Goal: Task Accomplishment & Management: Manage account settings

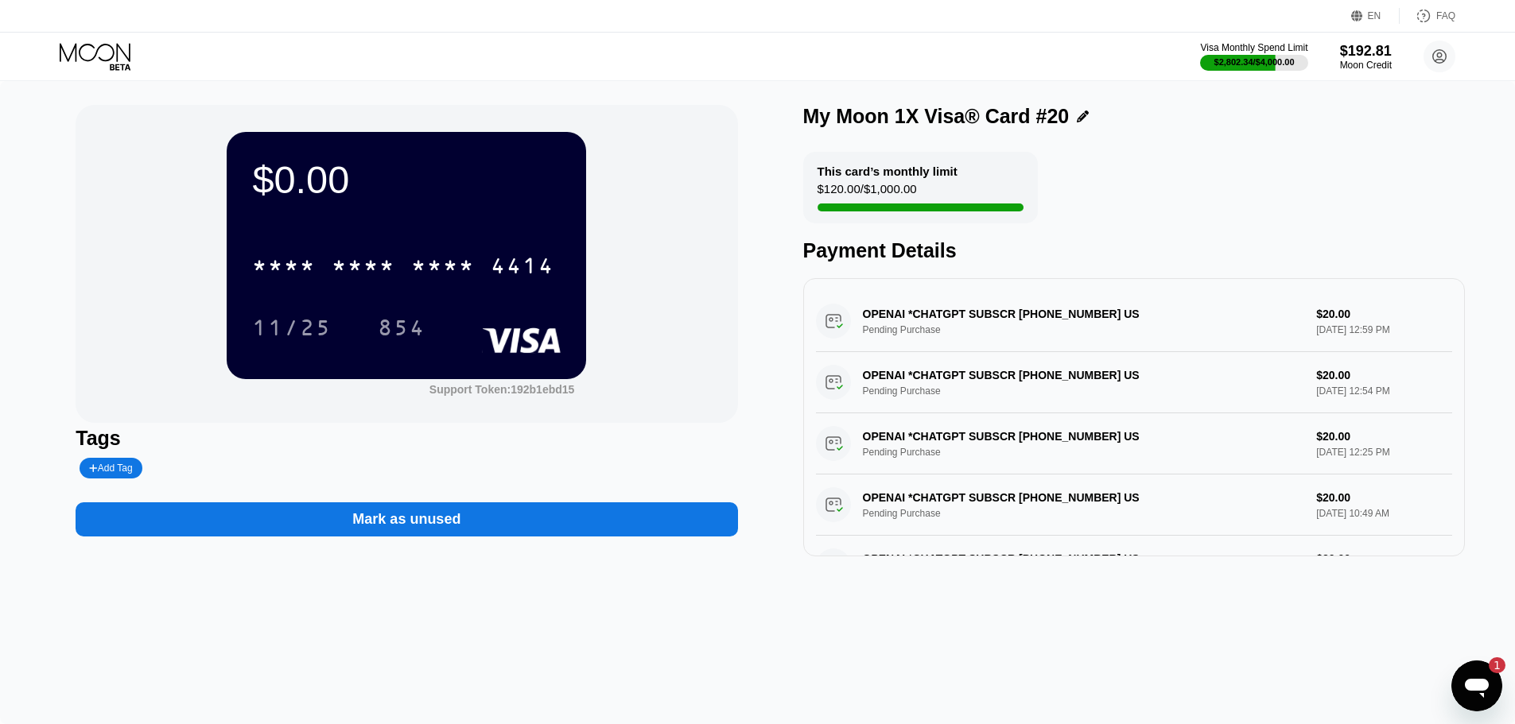
click at [79, 29] on div "EN Language Select an item Save FAQ" at bounding box center [757, 16] width 1515 height 33
click at [91, 75] on div "Visa Monthly Spend Limit $2,802.34 / $4,000.00 $192.81 Moon Credit [EMAIL_ADDRE…" at bounding box center [757, 57] width 1515 height 48
click at [90, 75] on div "Visa Monthly Spend Limit $2,802.34 / $4,000.00 $192.81 Moon Credit [EMAIL_ADDRE…" at bounding box center [757, 57] width 1515 height 48
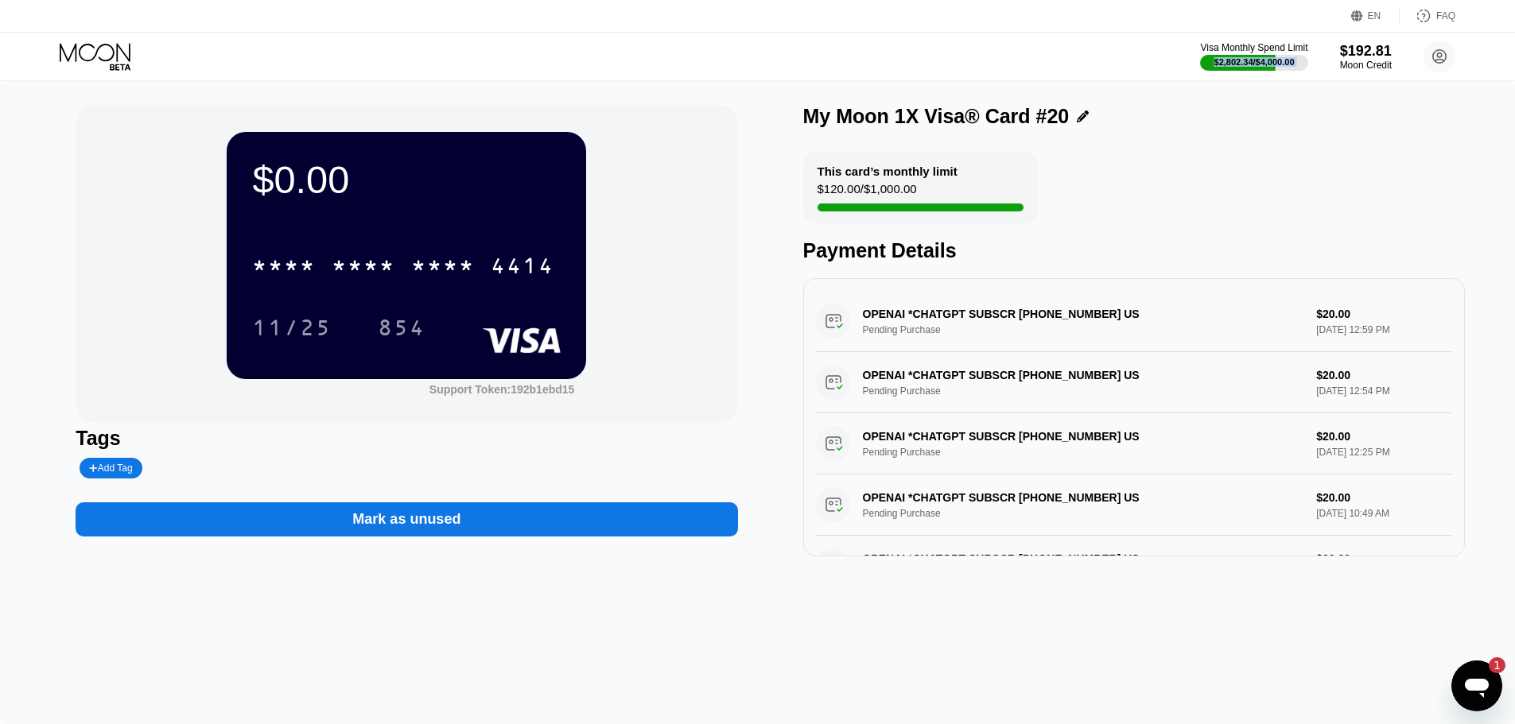
click at [107, 60] on icon at bounding box center [95, 52] width 71 height 18
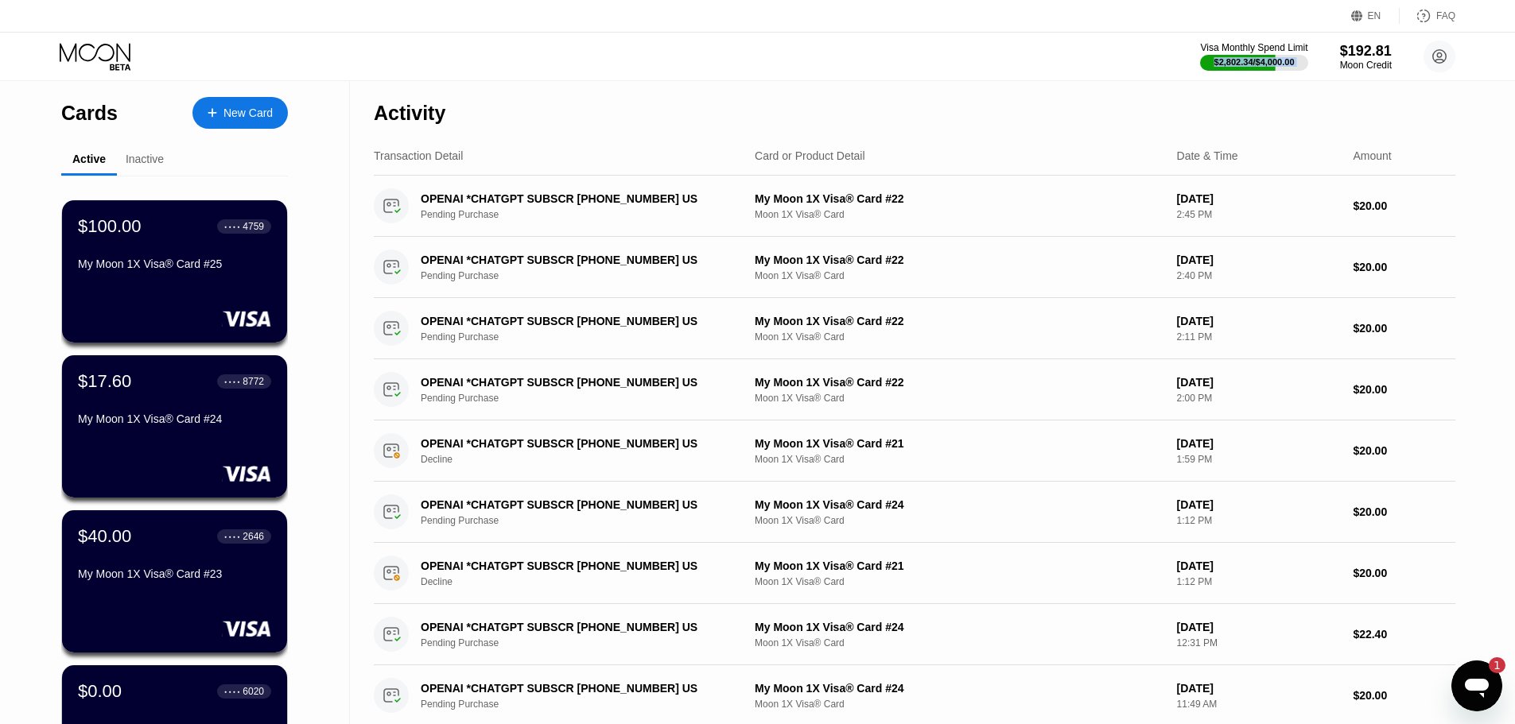
click at [110, 51] on icon at bounding box center [97, 57] width 74 height 28
click at [149, 153] on div "Inactive" at bounding box center [145, 159] width 38 height 13
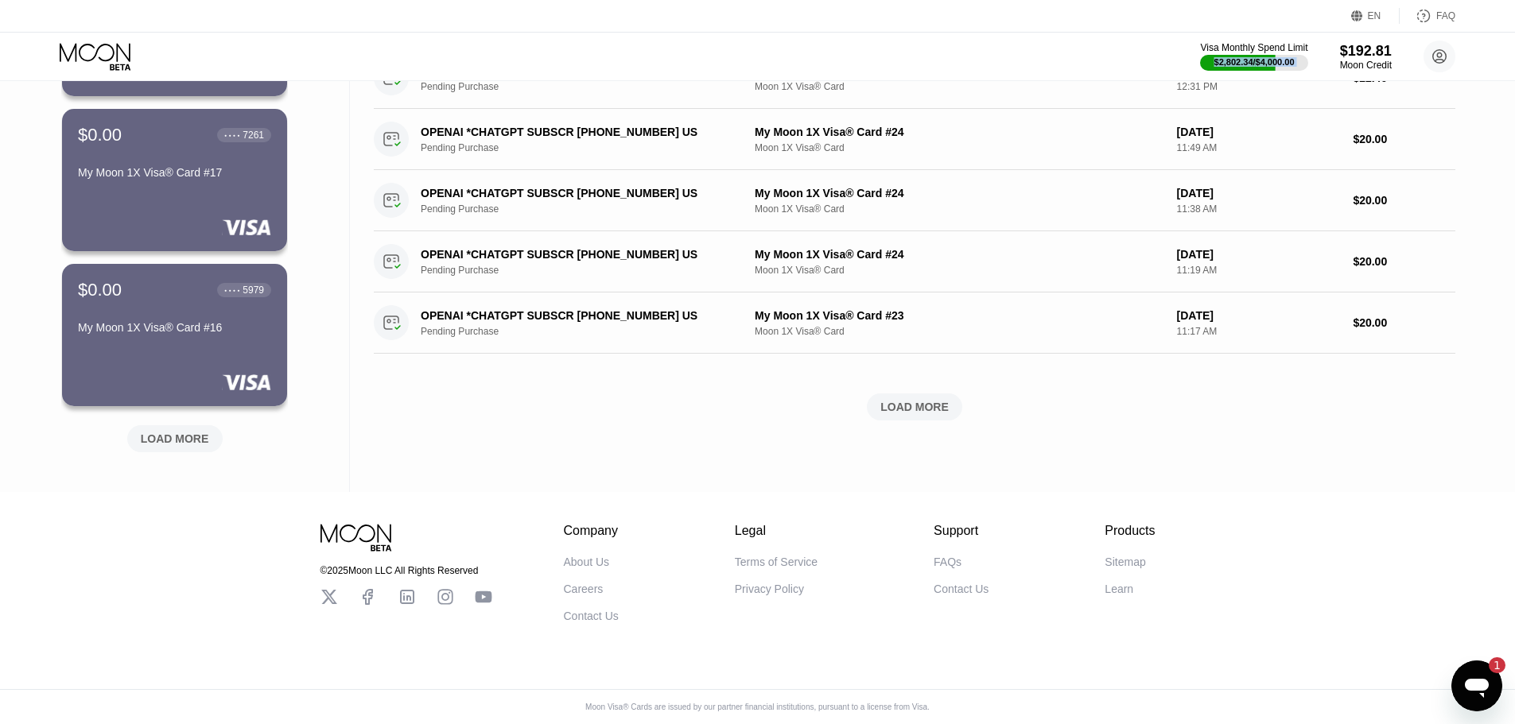
scroll to position [571, 0]
click at [167, 432] on div "LOAD MORE" at bounding box center [175, 439] width 68 height 14
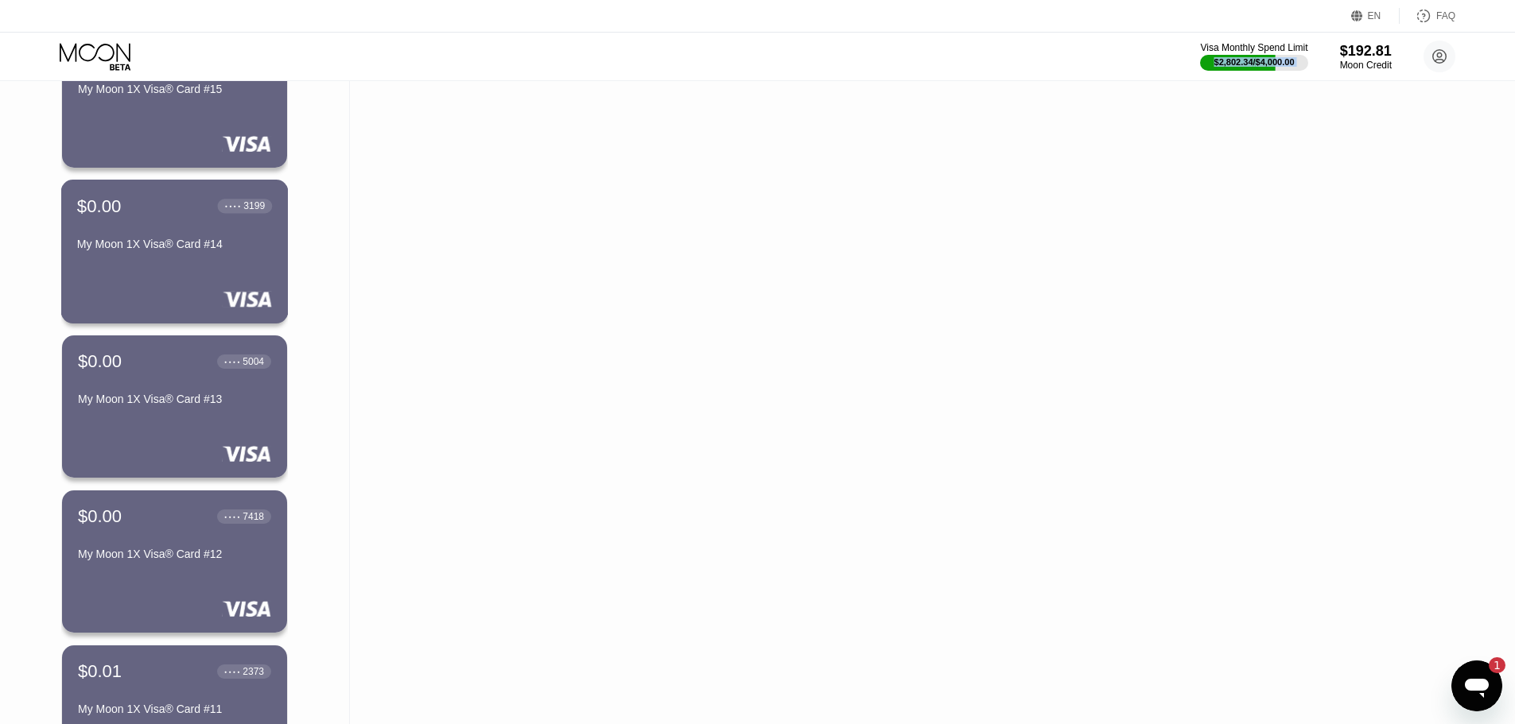
scroll to position [969, 0]
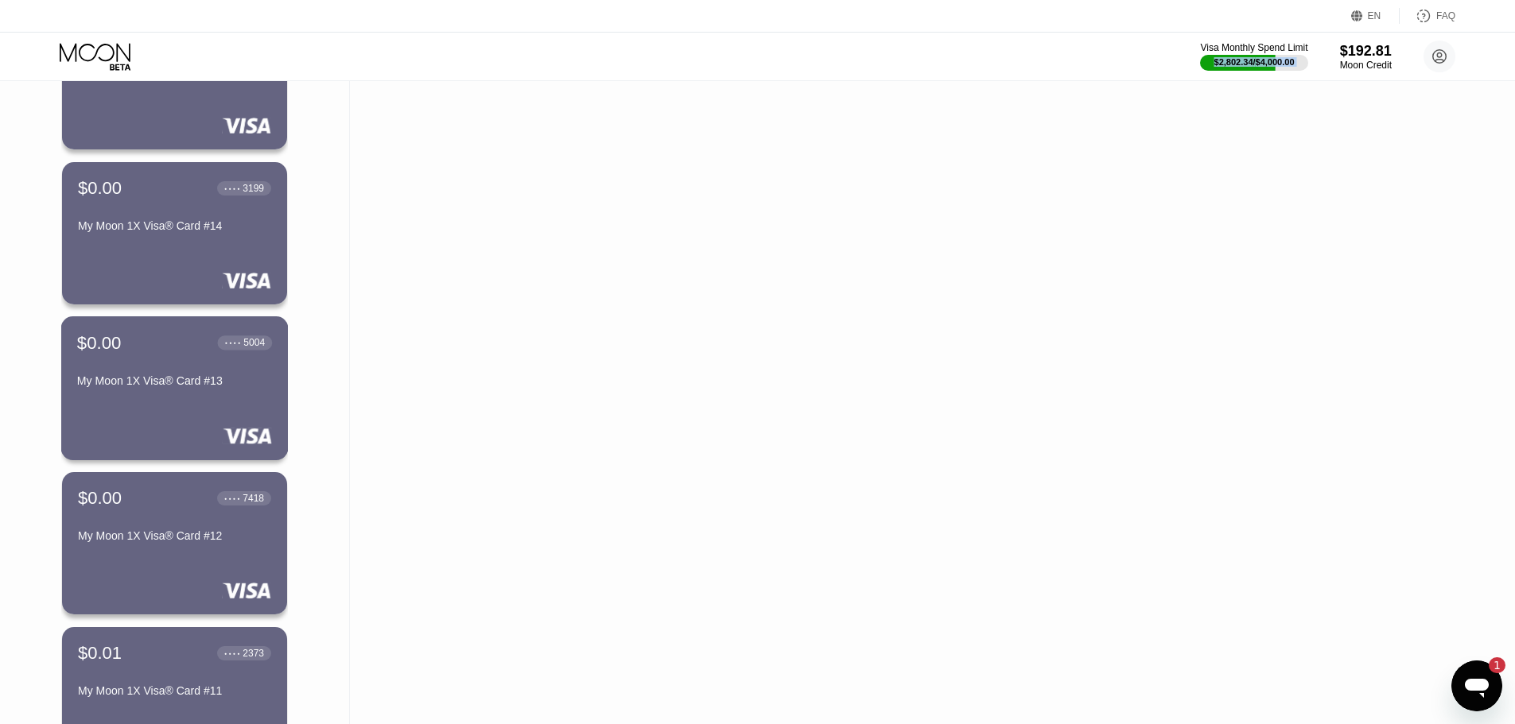
click at [209, 509] on div "$0.00 ● ● ● ● 7418" at bounding box center [174, 498] width 193 height 21
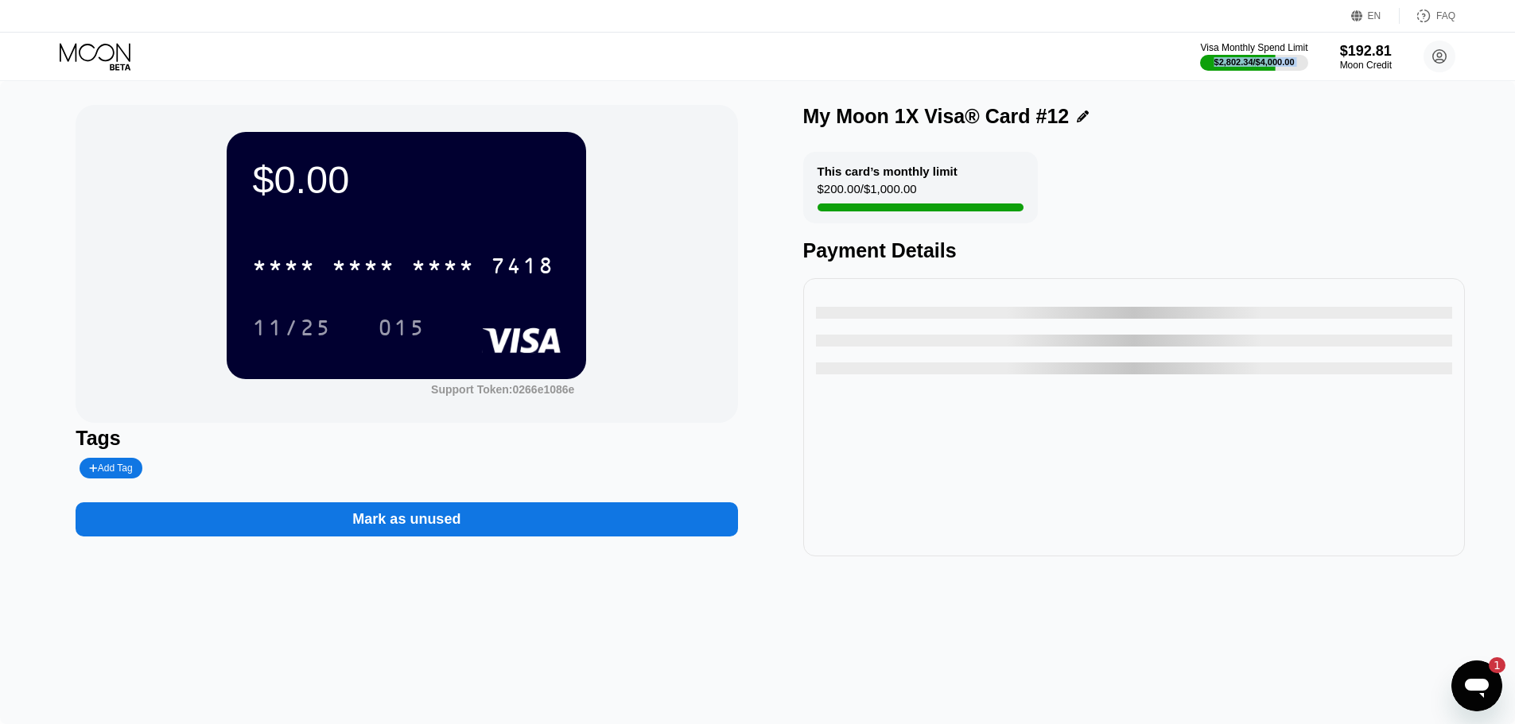
click at [318, 283] on div "* * * * * * * * * * * * 7418" at bounding box center [403, 266] width 321 height 40
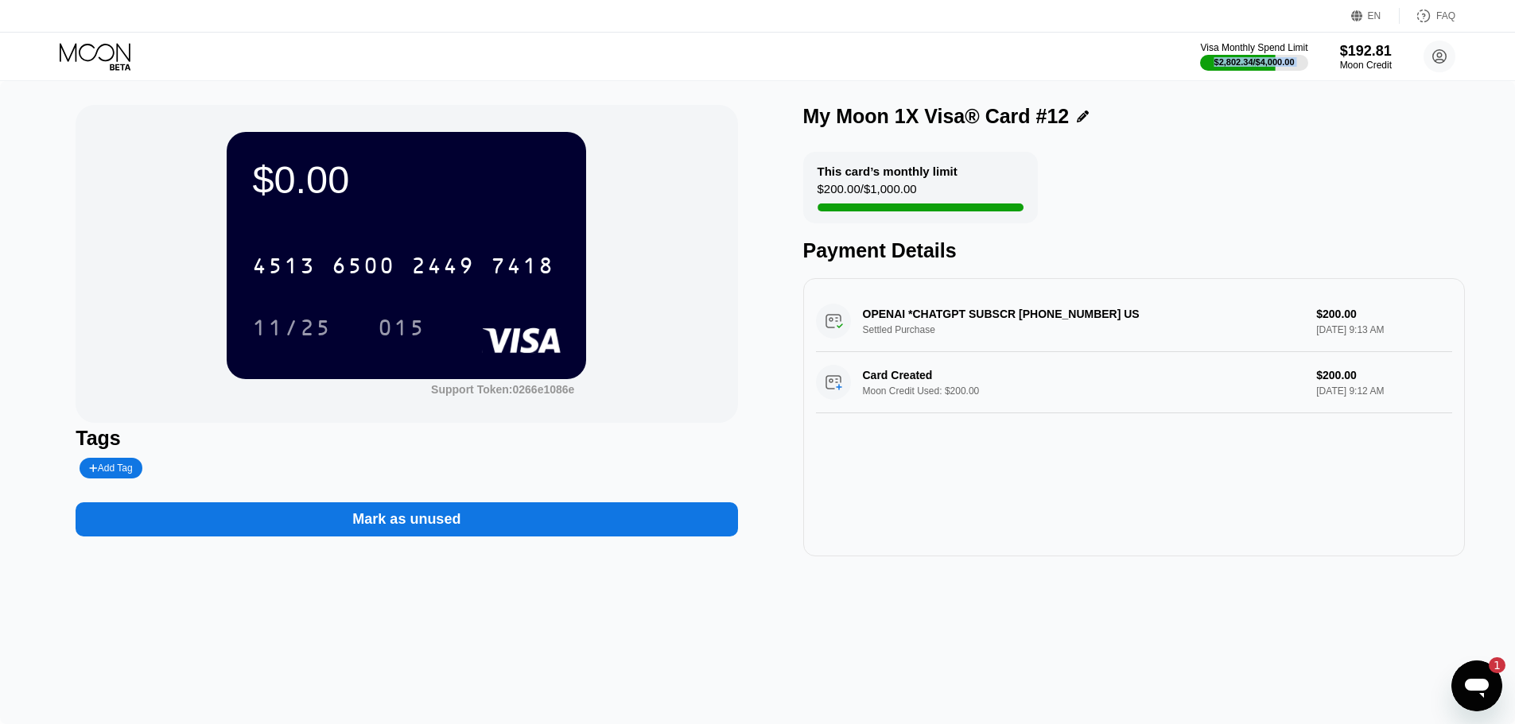
click at [957, 650] on div "$0.00 4513 6500 2449 7418 11/25 015 Support Token: 0266e1086e Tags Add Tag Mark…" at bounding box center [757, 402] width 1515 height 643
click at [71, 54] on icon at bounding box center [95, 52] width 71 height 18
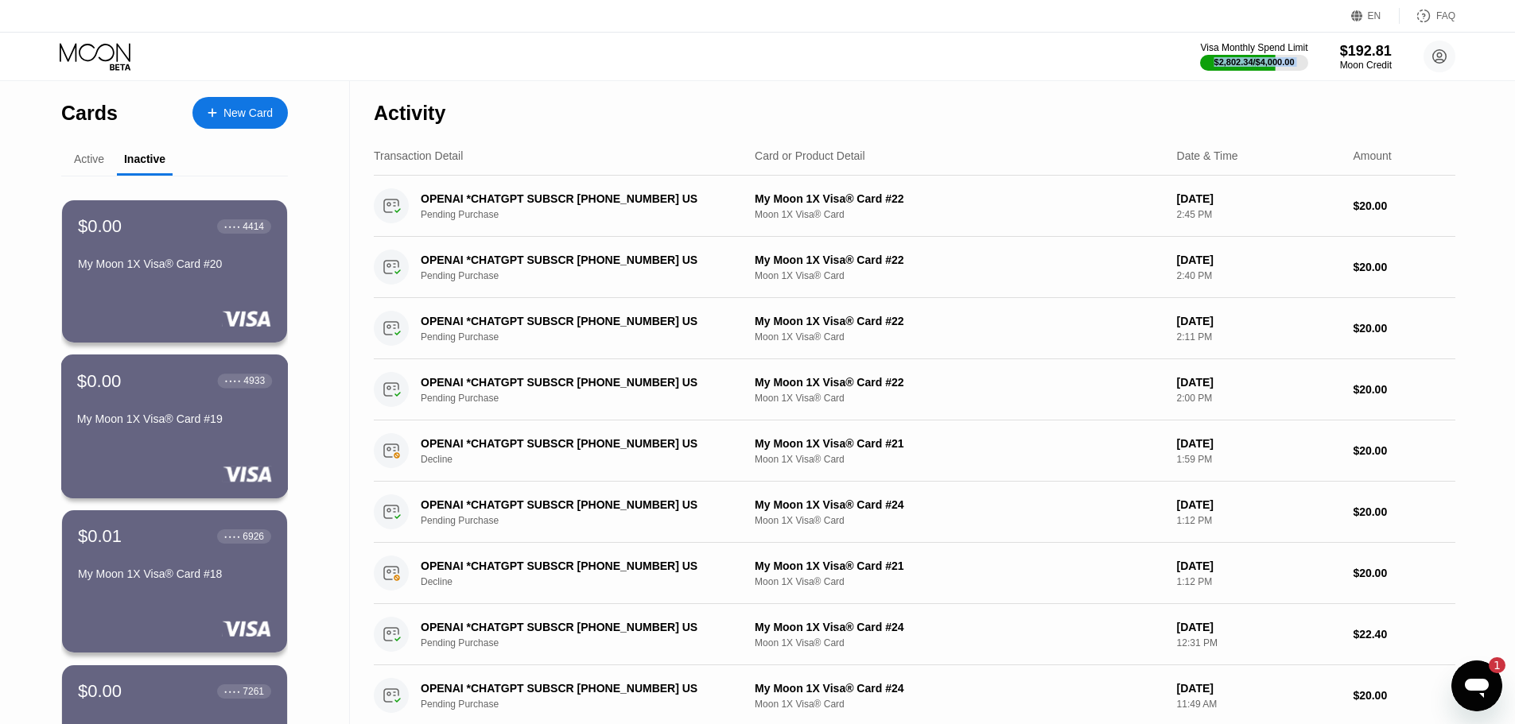
scroll to position [318, 0]
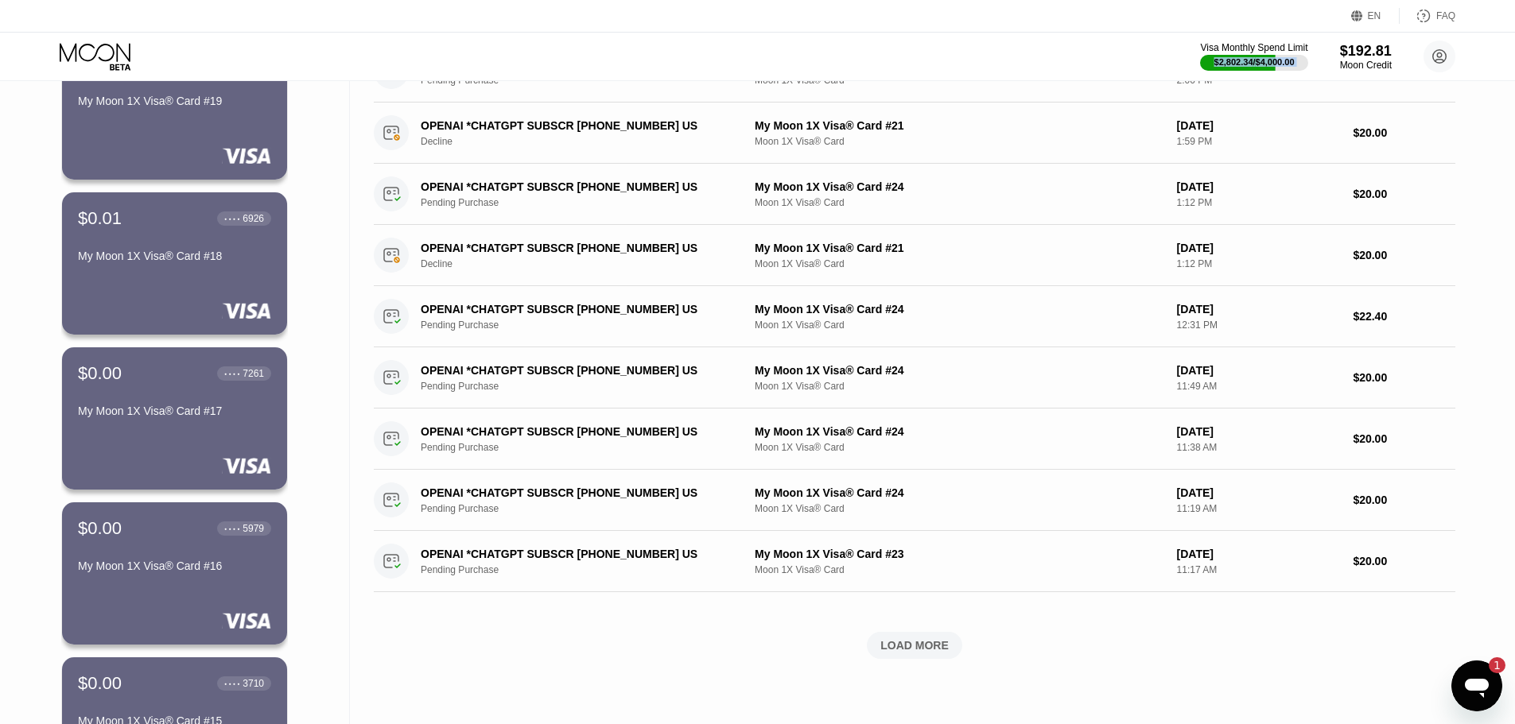
click at [181, 183] on div "$0.00 ● ● ● ● 4414 My Moon 1X Visa® Card #20 $0.00 ● ● ● ● 4933 My Moon 1X Visa…" at bounding box center [174, 674] width 227 height 1633
click at [208, 269] on div "My Moon 1X Visa® Card #18" at bounding box center [174, 259] width 195 height 19
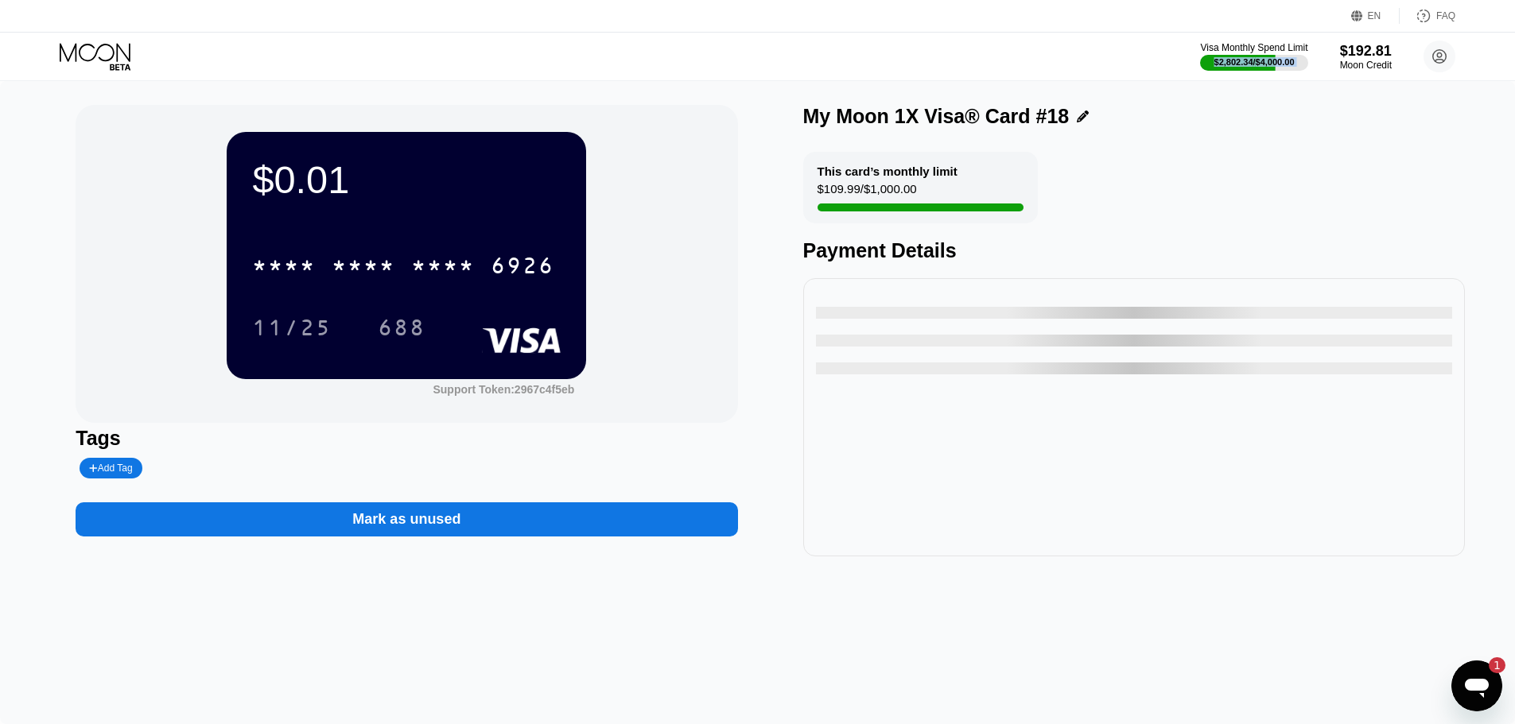
click at [413, 268] on div "* * * *" at bounding box center [443, 267] width 64 height 25
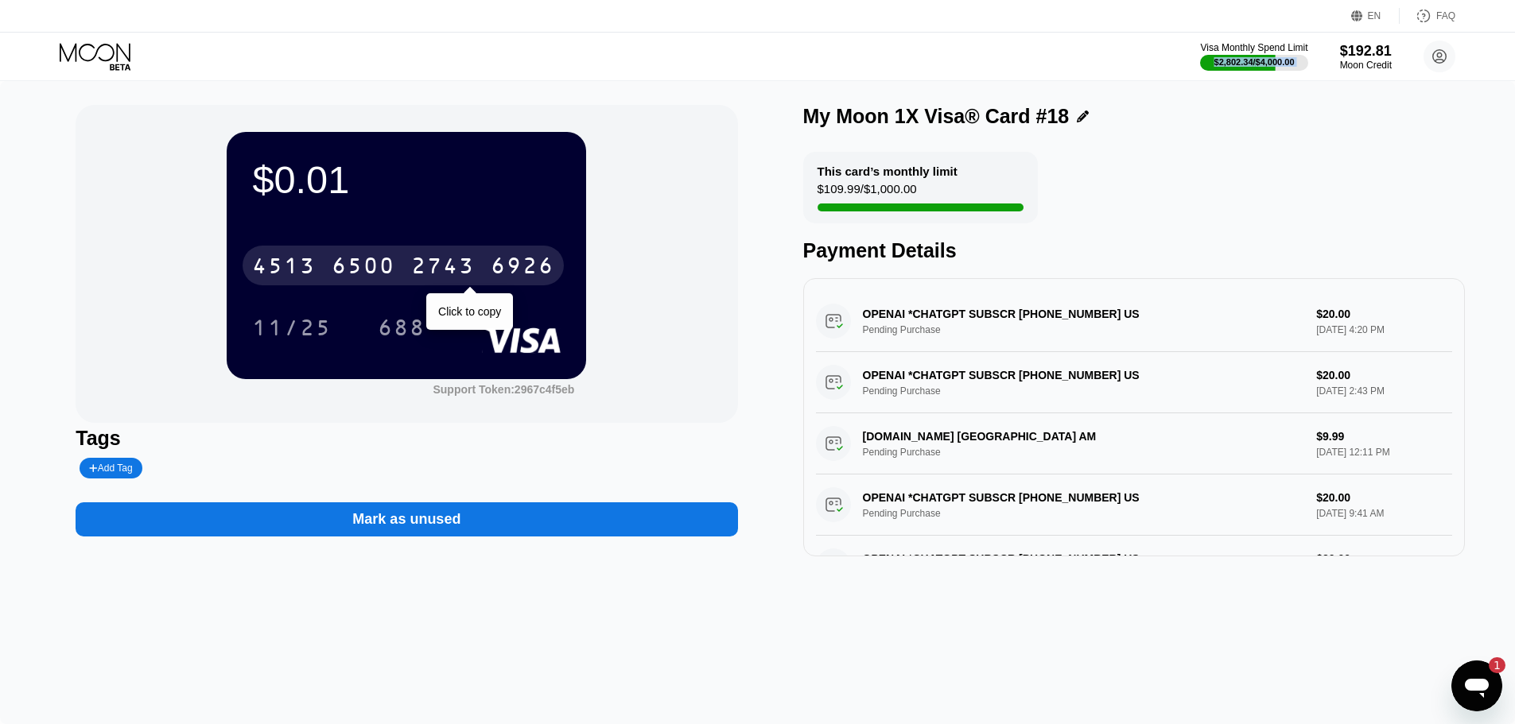
click at [438, 264] on div "2743" at bounding box center [443, 267] width 64 height 25
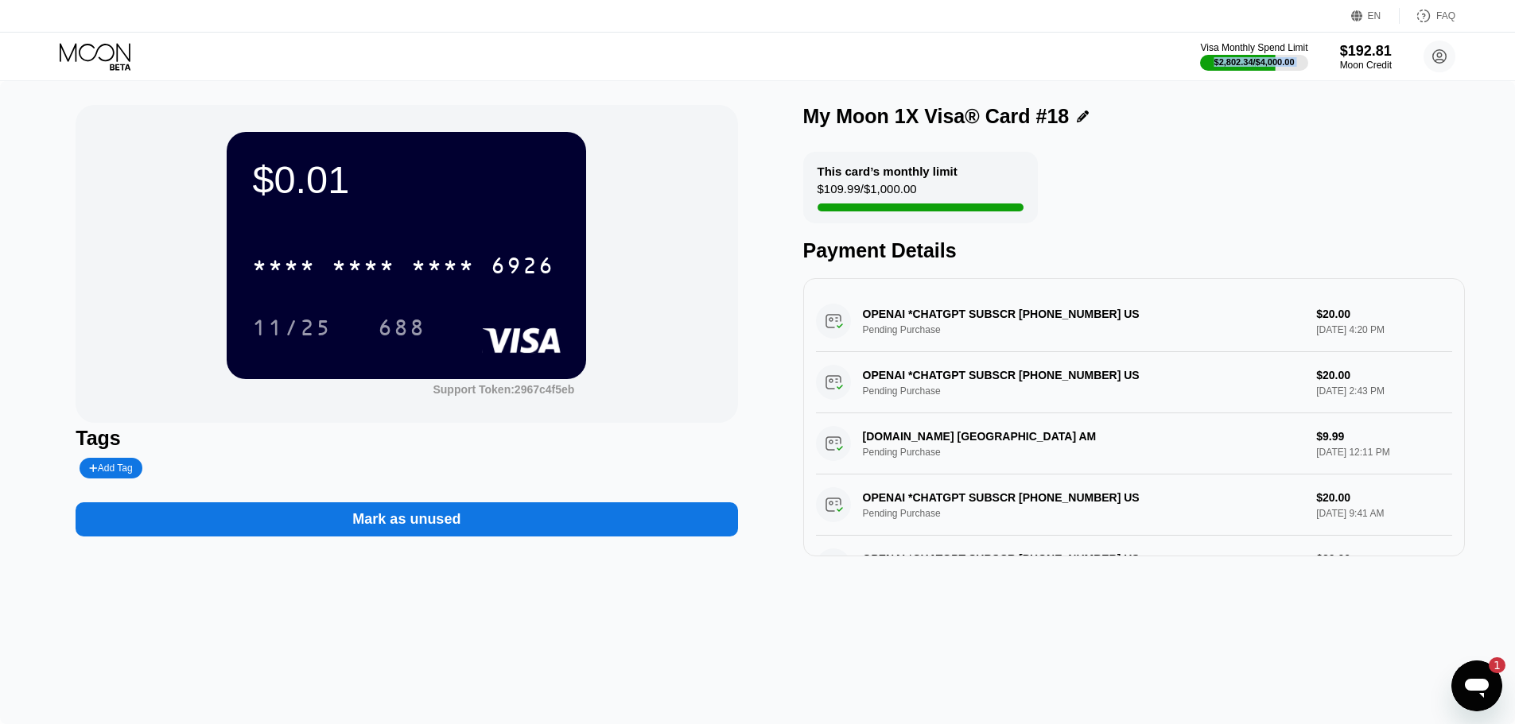
click at [353, 280] on div "* * * *" at bounding box center [364, 267] width 64 height 25
click at [391, 285] on div "[CREDIT_CARD_NUMBER]" at bounding box center [403, 266] width 321 height 40
click at [391, 235] on div "$0.01 * * * * * * * * * * * * 6926 11/25 688" at bounding box center [406, 255] width 359 height 247
click at [391, 269] on div "* * * *" at bounding box center [364, 267] width 64 height 25
click at [93, 67] on icon at bounding box center [97, 57] width 74 height 28
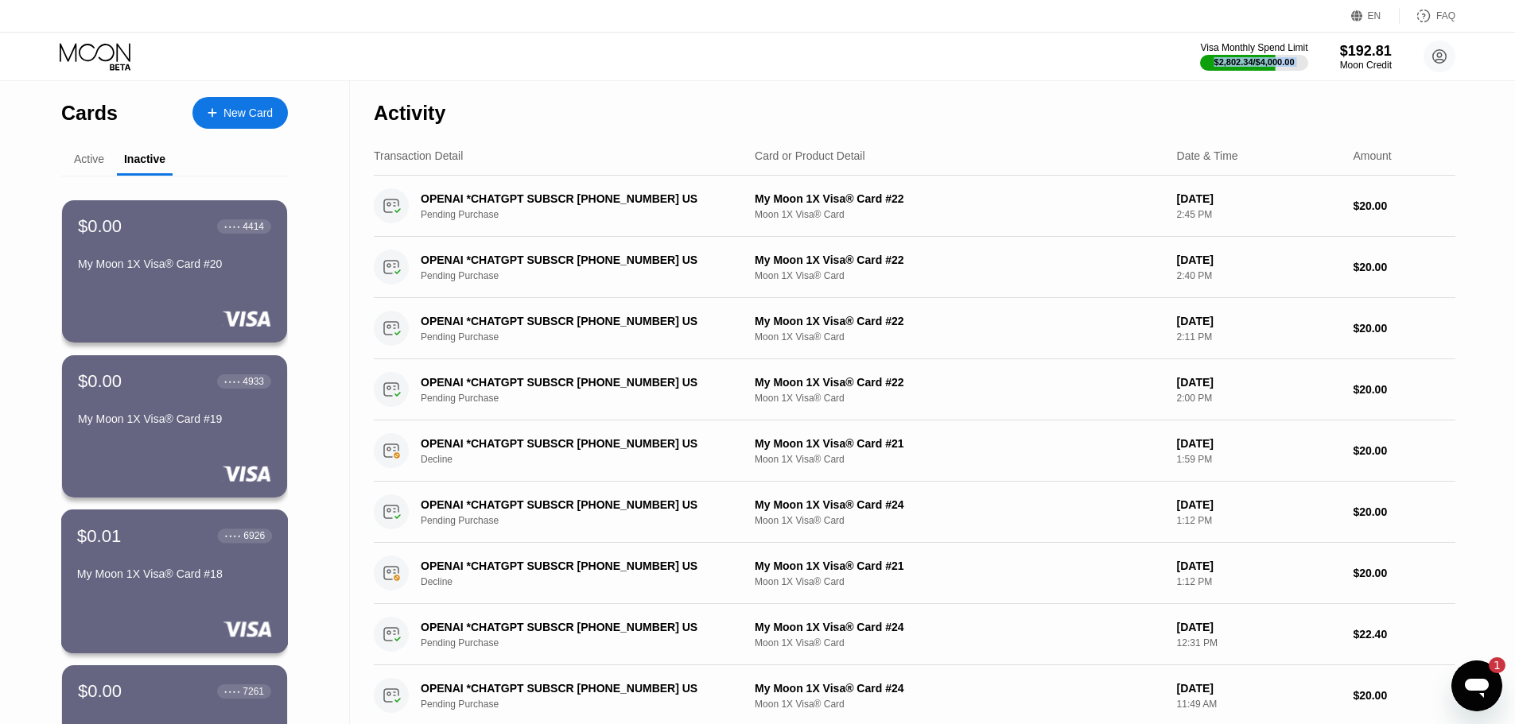
scroll to position [318, 0]
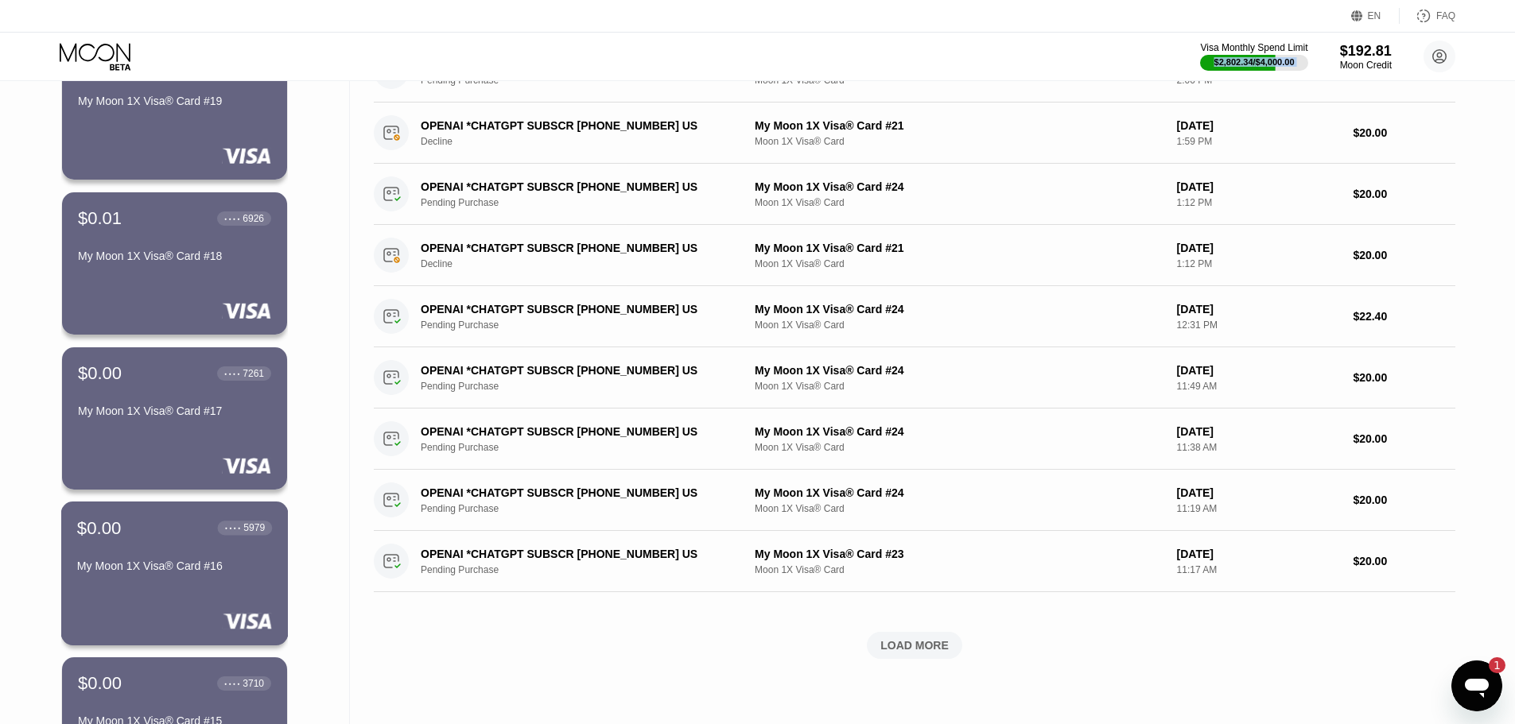
click at [208, 592] on div "$0.00 ● ● ● ● 5979 My Moon 1X Visa® Card #16" at bounding box center [174, 574] width 227 height 144
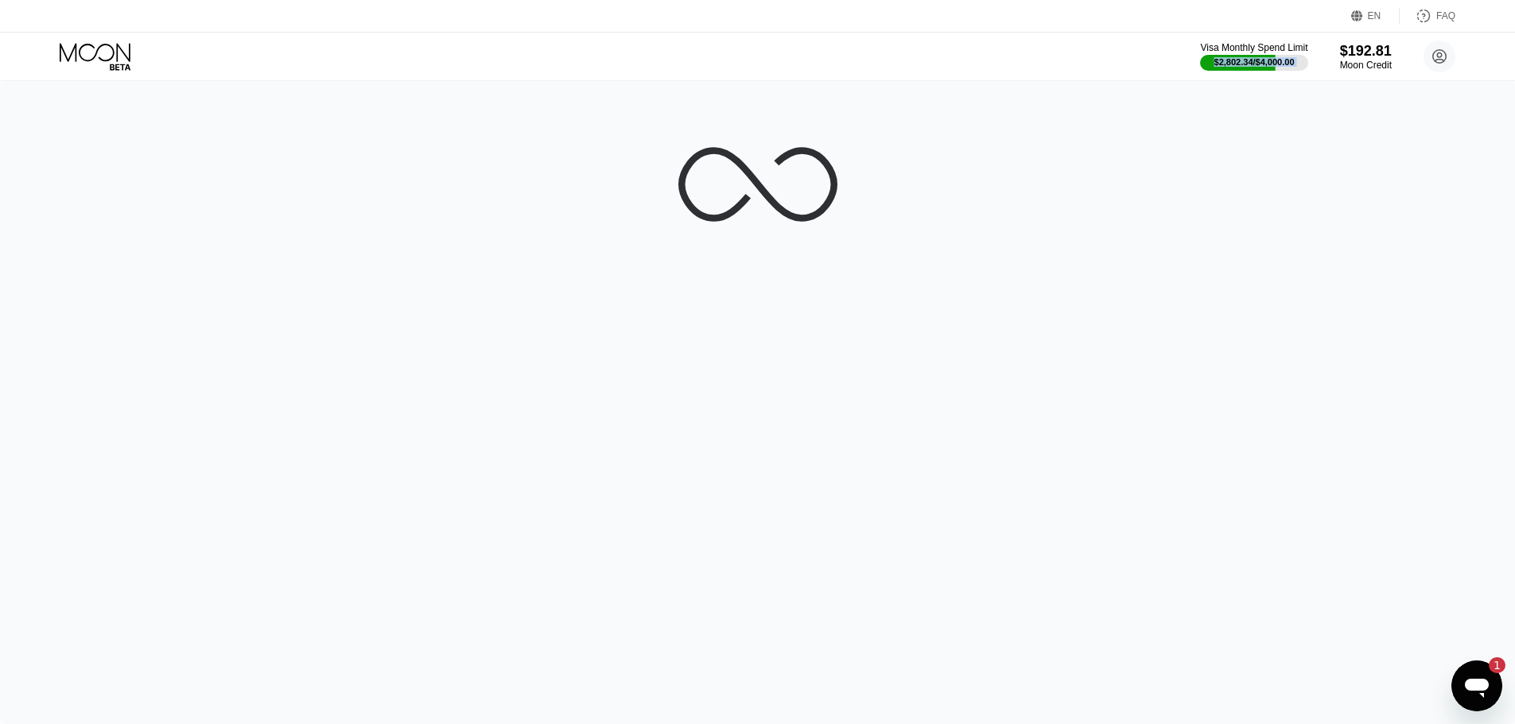
click at [363, 330] on div at bounding box center [757, 402] width 1515 height 643
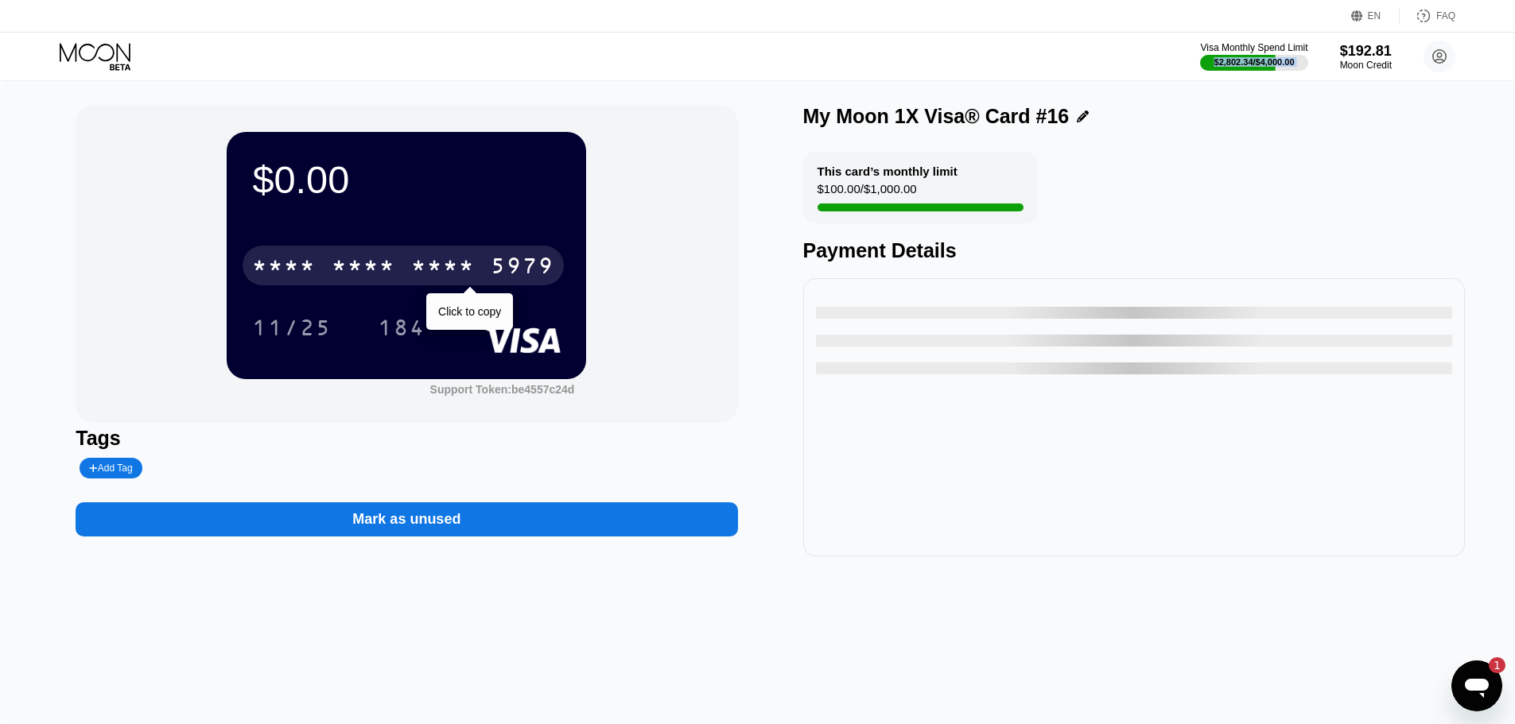
click at [435, 260] on div "* * * *" at bounding box center [443, 267] width 64 height 25
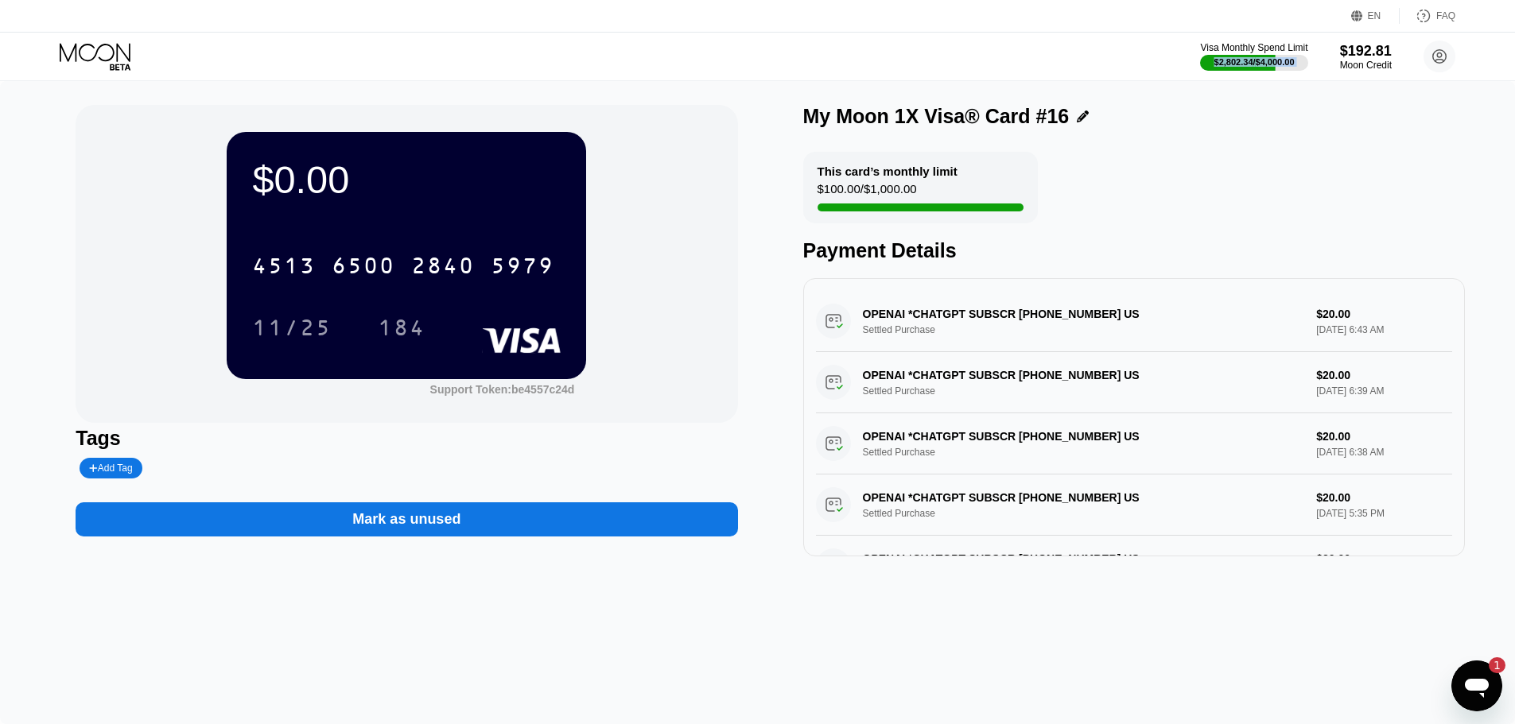
click at [383, 261] on div "6500" at bounding box center [364, 267] width 64 height 25
drag, startPoint x: 1061, startPoint y: 697, endPoint x: 1013, endPoint y: 690, distance: 48.2
click at [382, 274] on div "* * * *" at bounding box center [364, 267] width 64 height 25
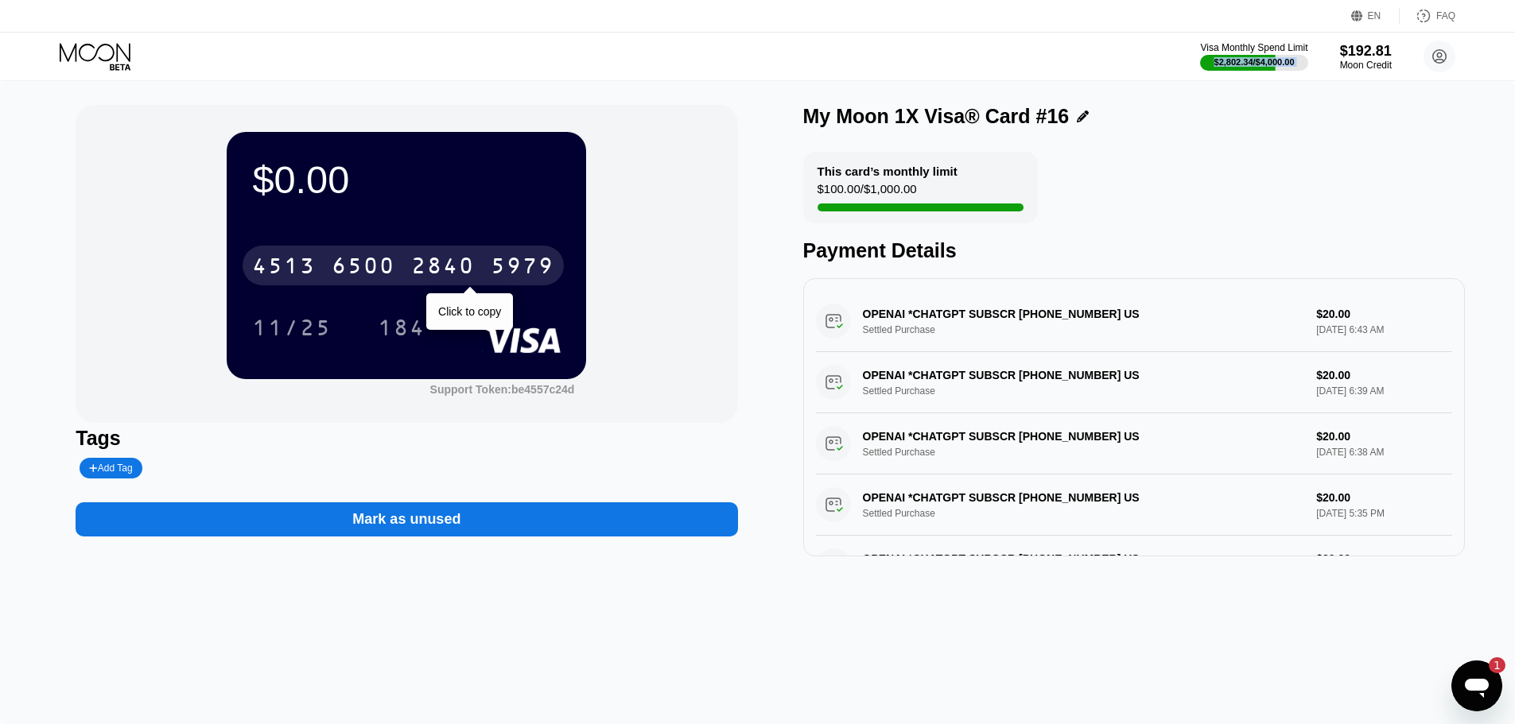
click at [298, 264] on div "4513" at bounding box center [284, 267] width 64 height 25
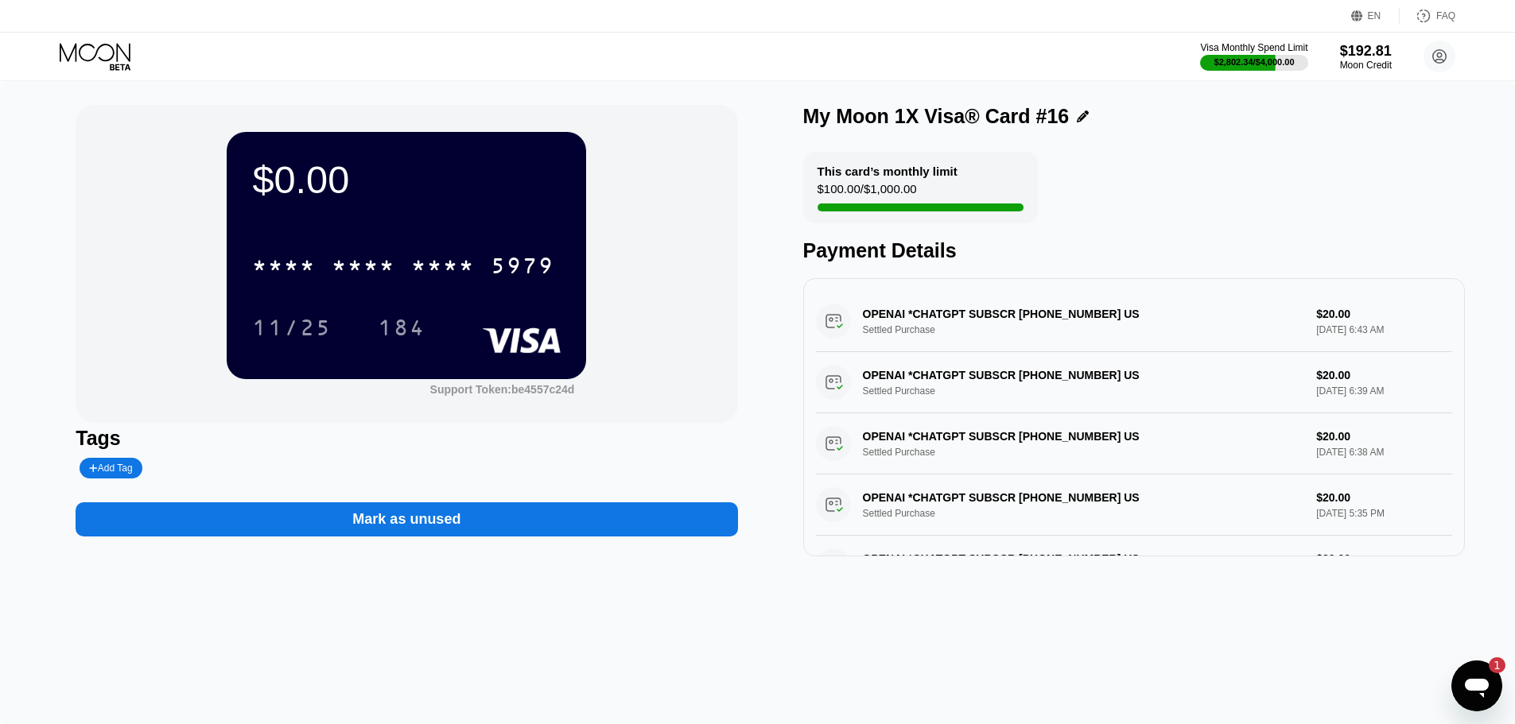
click at [169, 63] on div "Visa Monthly Spend Limit $2,802.34 / $4,000.00 $192.81 Moon Credit [EMAIL_ADDRE…" at bounding box center [757, 57] width 1515 height 48
click at [119, 64] on icon at bounding box center [120, 67] width 21 height 6
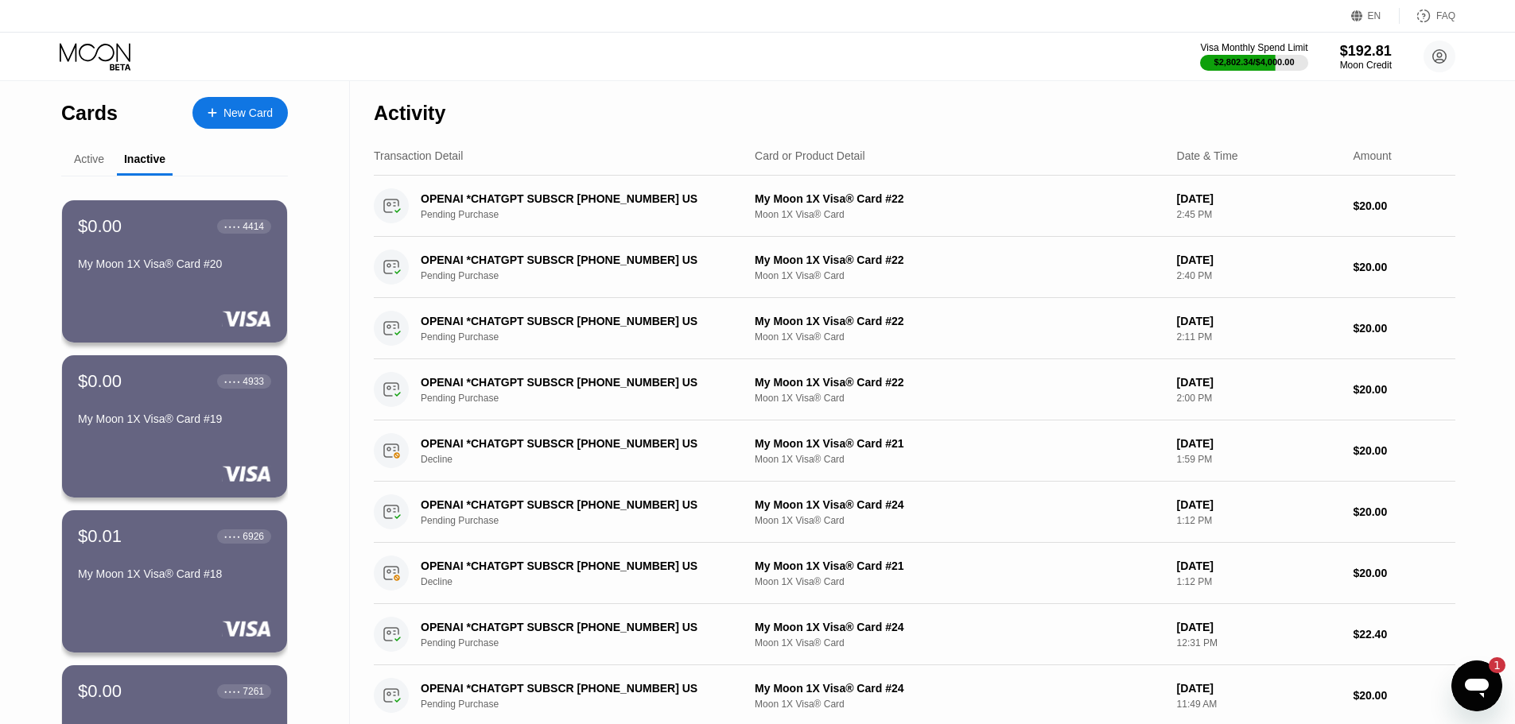
click at [90, 162] on div "Active" at bounding box center [89, 159] width 30 height 13
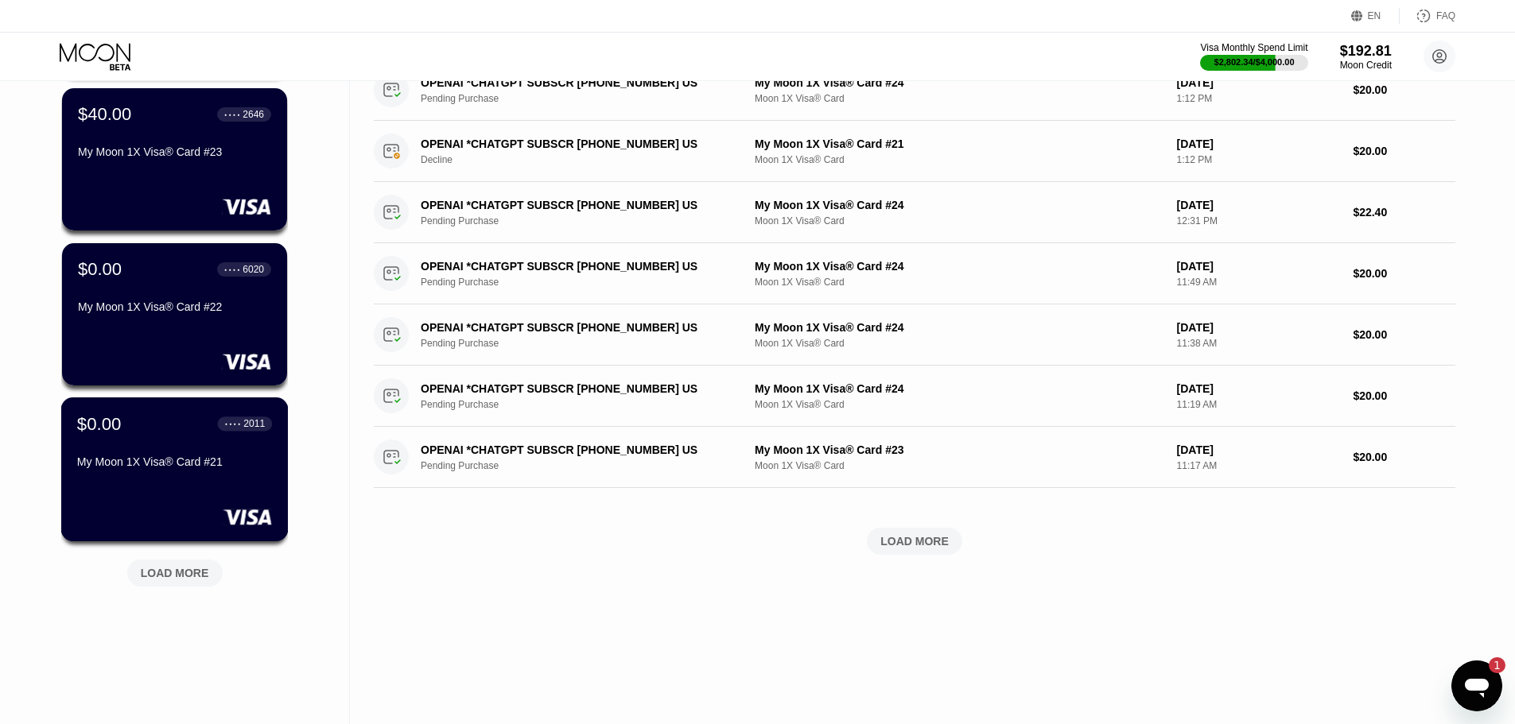
scroll to position [398, 0]
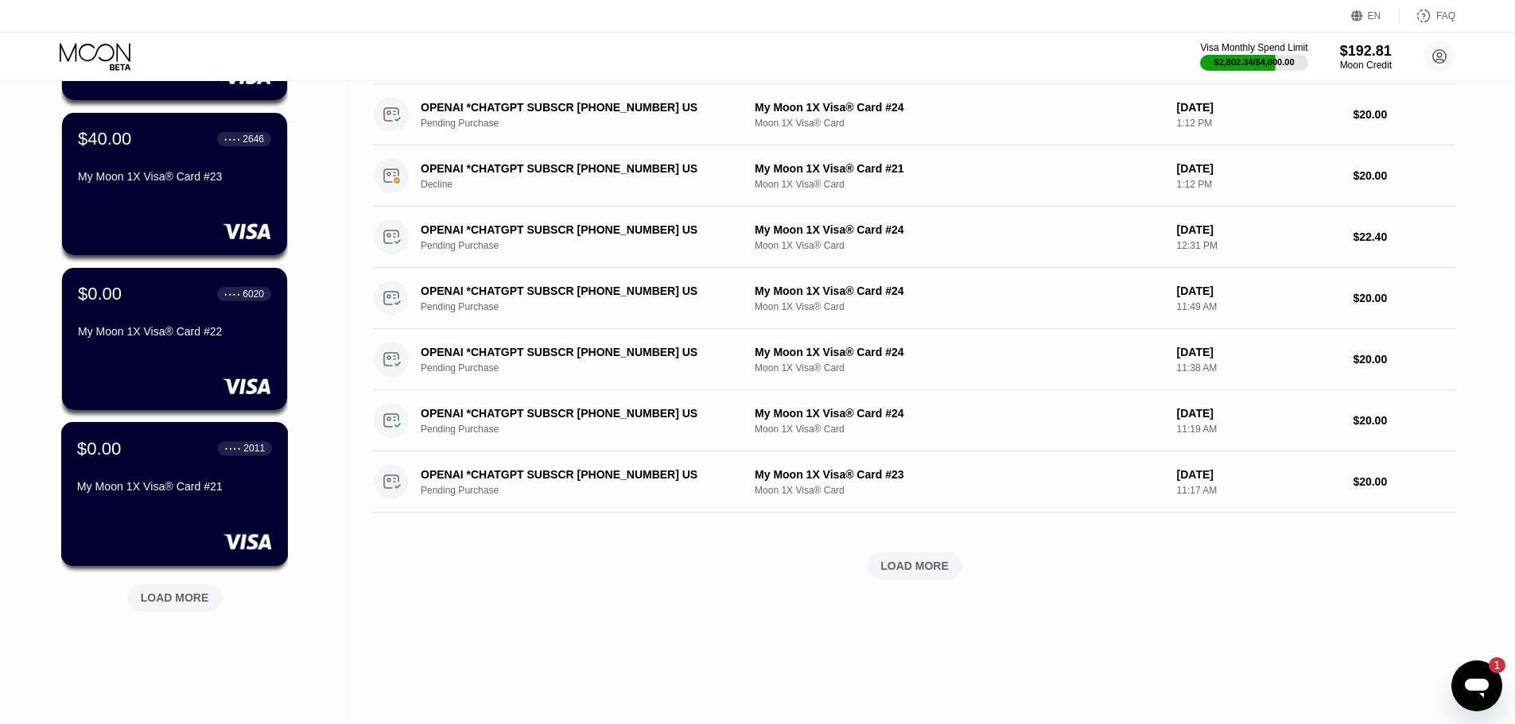
click at [180, 382] on div at bounding box center [174, 387] width 193 height 16
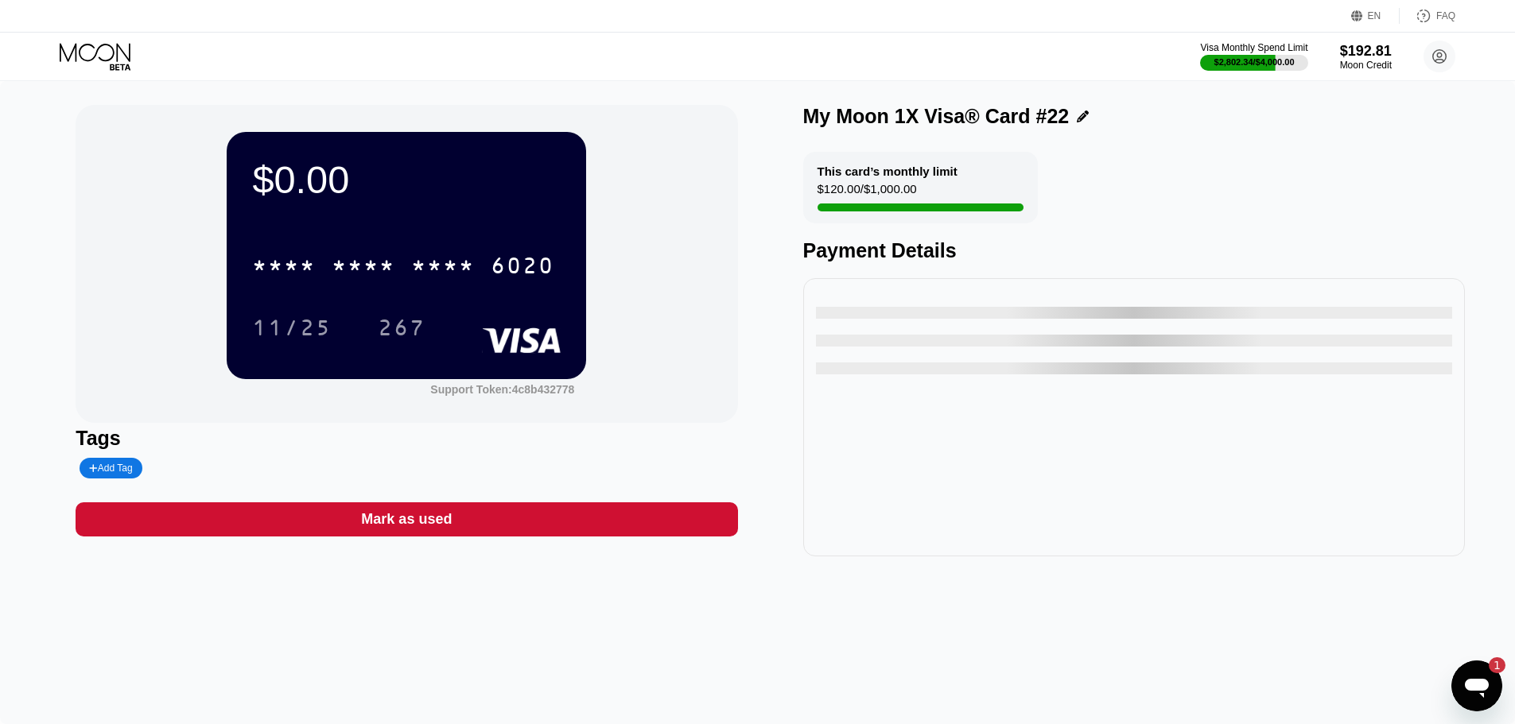
drag, startPoint x: 410, startPoint y: 578, endPoint x: 397, endPoint y: 565, distance: 19.1
click at [399, 568] on div "$0.00 * * * * * * * * * * * * 6020 11/25 267 Support Token: 4c8b432778 Tags Add…" at bounding box center [757, 402] width 1515 height 643
click at [390, 529] on div "Mark as used" at bounding box center [406, 520] width 91 height 18
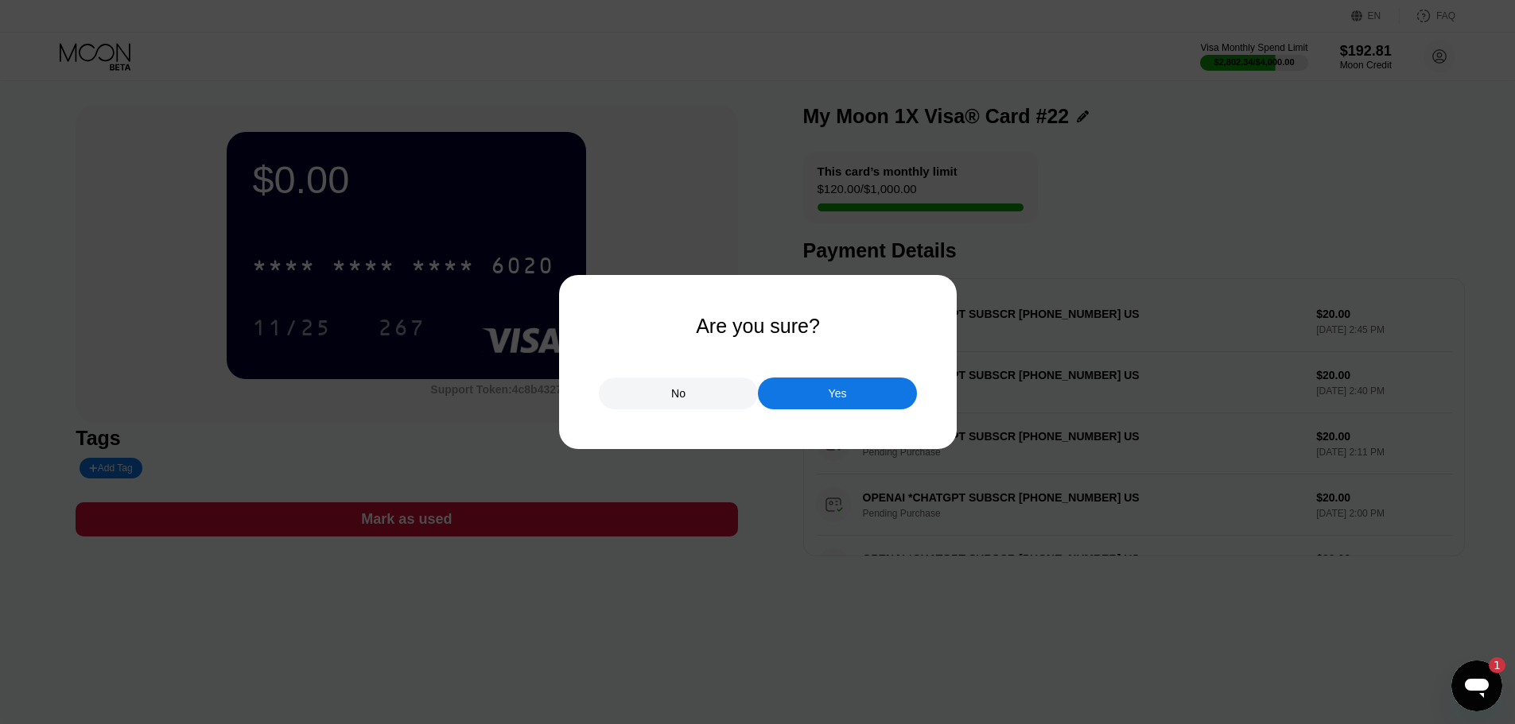
drag, startPoint x: 796, startPoint y: 418, endPoint x: 802, endPoint y: 401, distance: 18.6
click at [801, 414] on div at bounding box center [763, 362] width 1527 height 724
click at [804, 399] on div "Yes" at bounding box center [837, 394] width 159 height 32
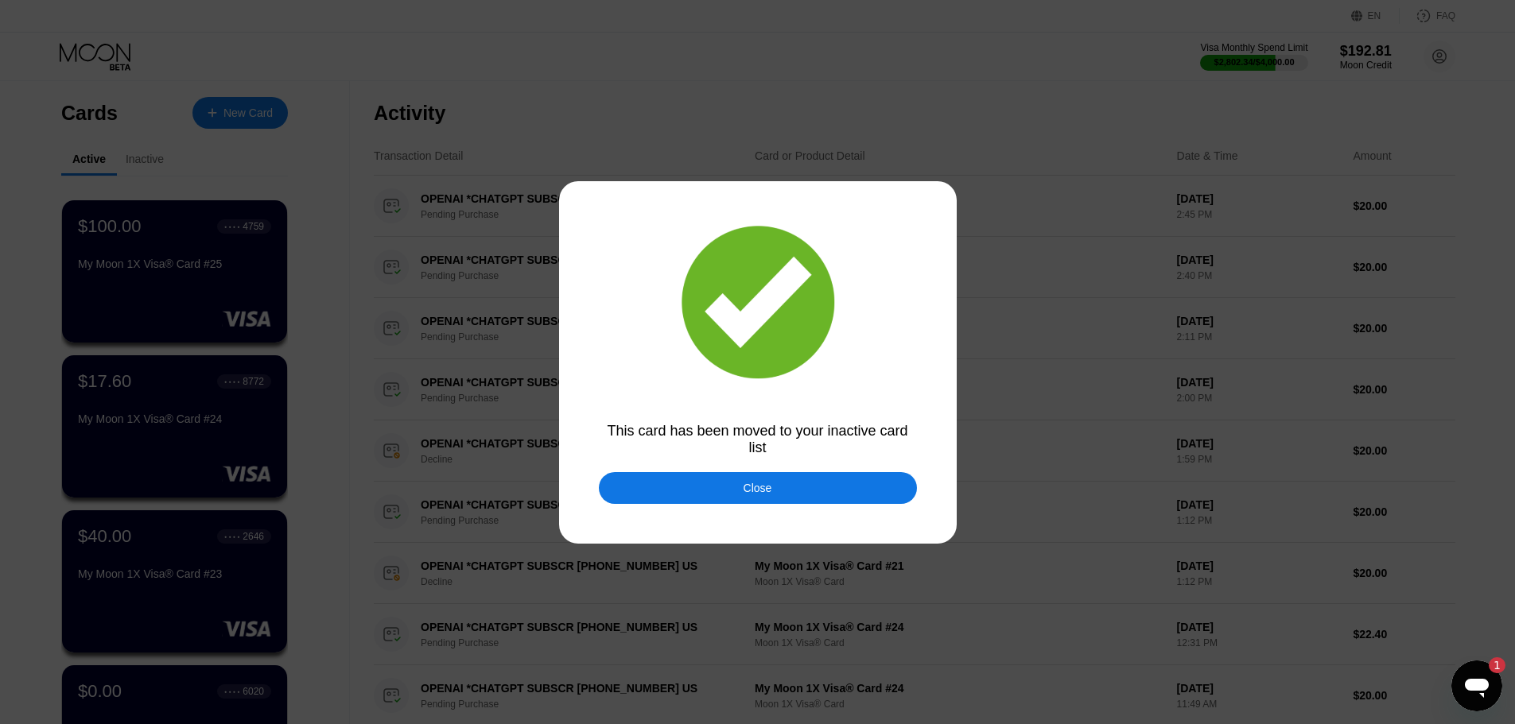
click at [786, 451] on div "This card has been moved to your inactive card list" at bounding box center [758, 439] width 318 height 33
click at [764, 494] on div "Close" at bounding box center [757, 488] width 29 height 13
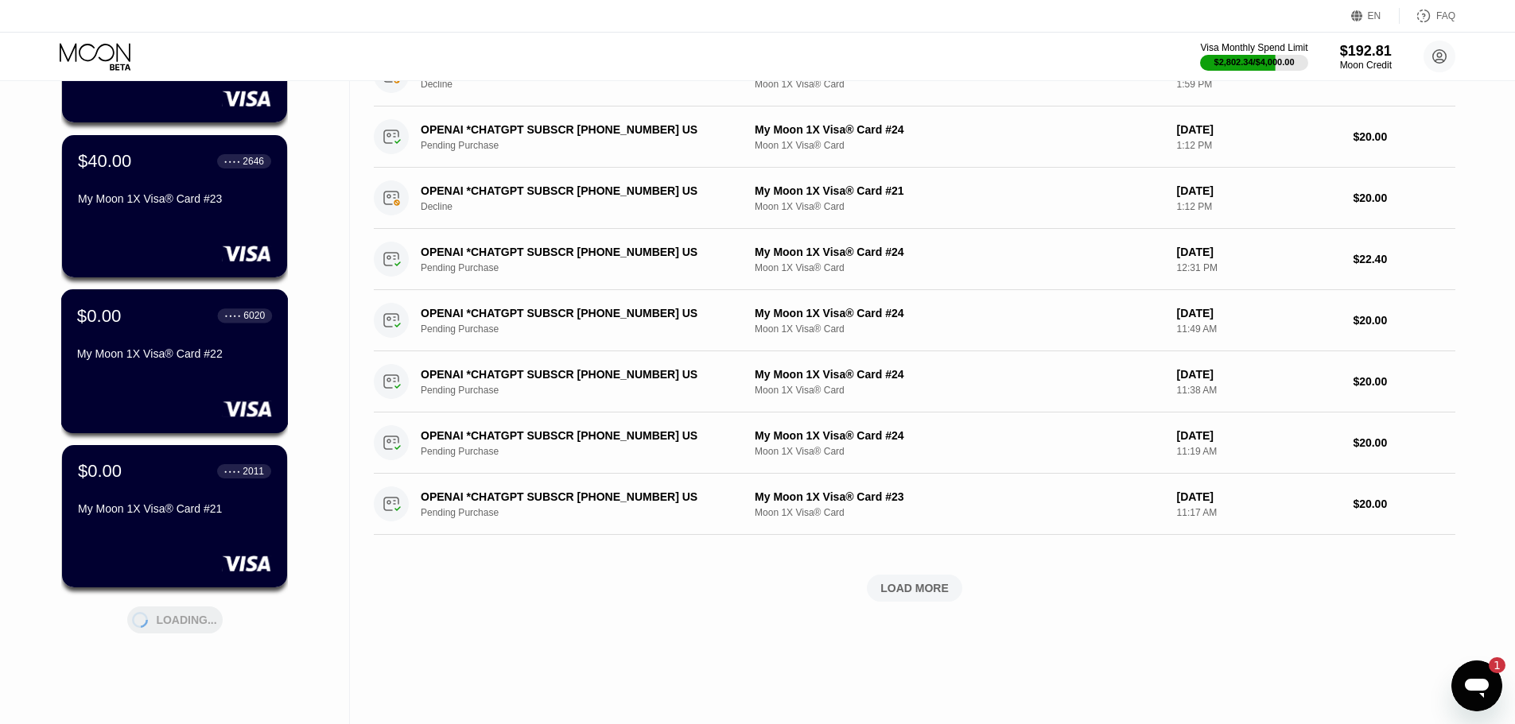
scroll to position [398, 0]
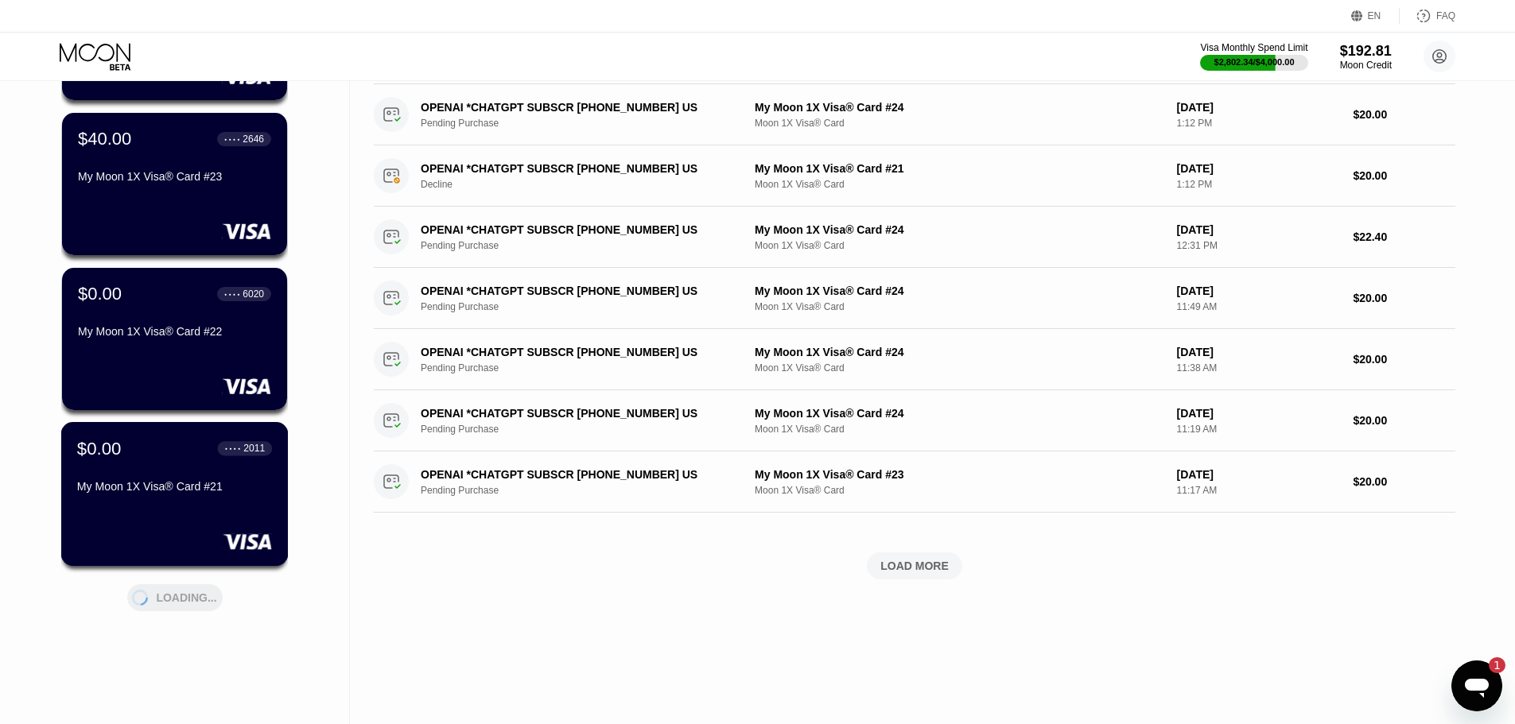
click at [178, 508] on div "$0.00 ● ● ● ● 2011 My Moon 1X Visa® Card #21" at bounding box center [174, 494] width 227 height 144
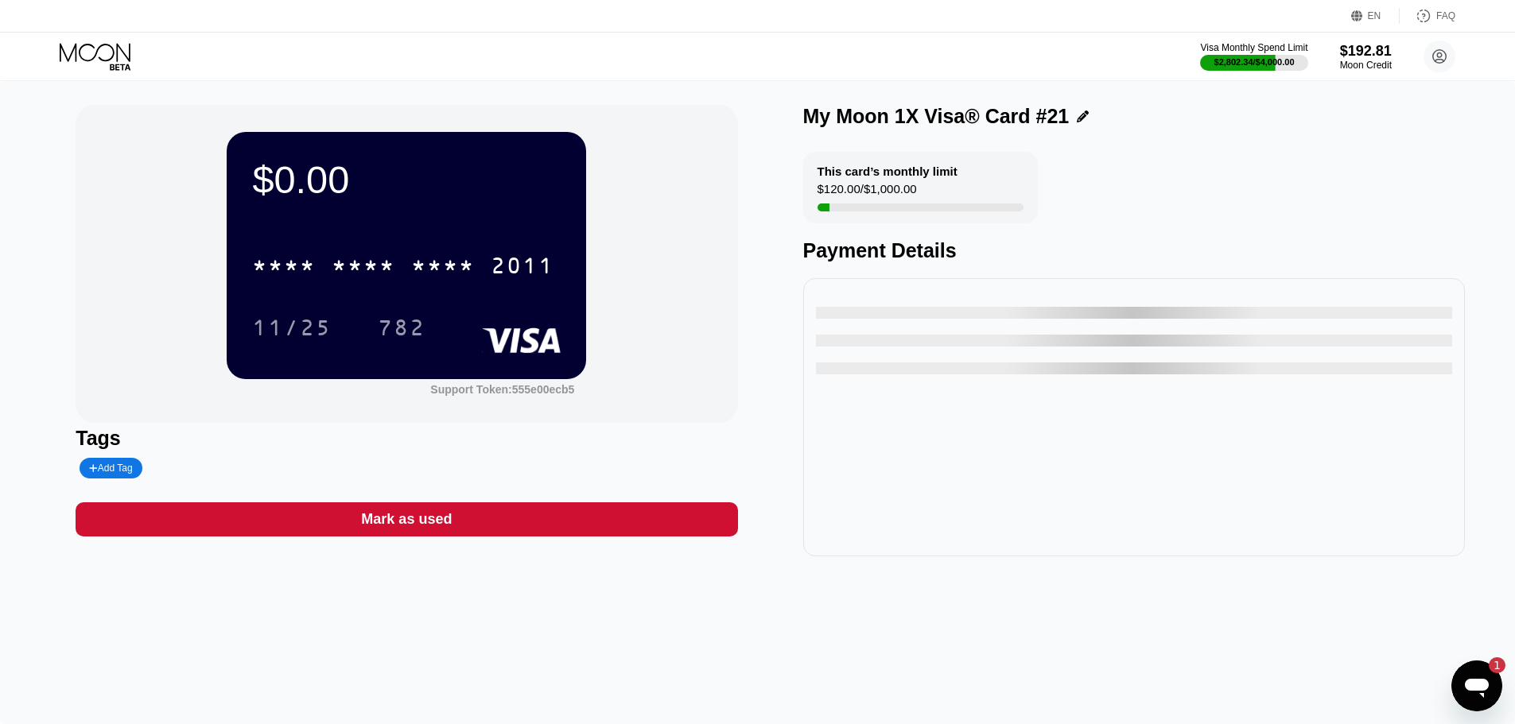
click at [119, 65] on icon at bounding box center [97, 57] width 74 height 28
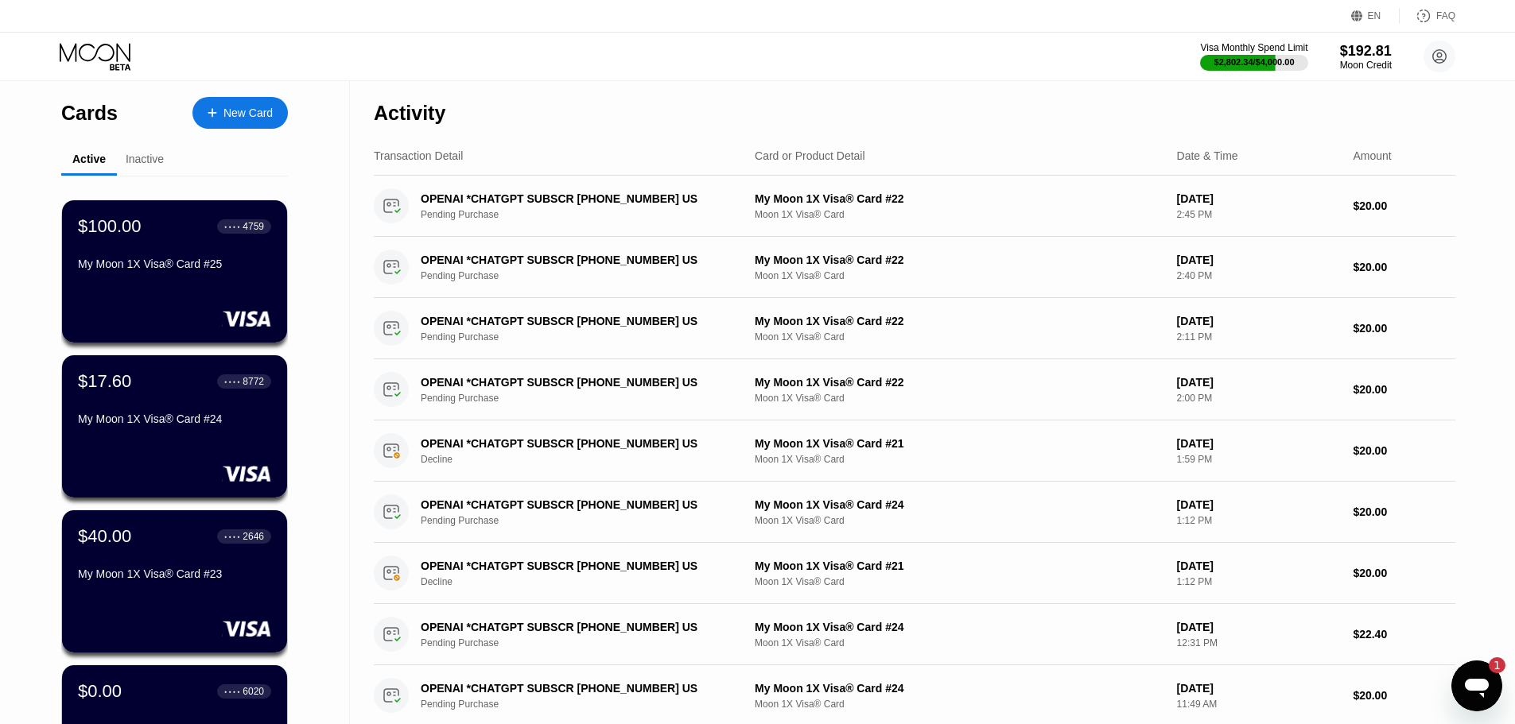
click at [119, 65] on icon at bounding box center [97, 57] width 74 height 28
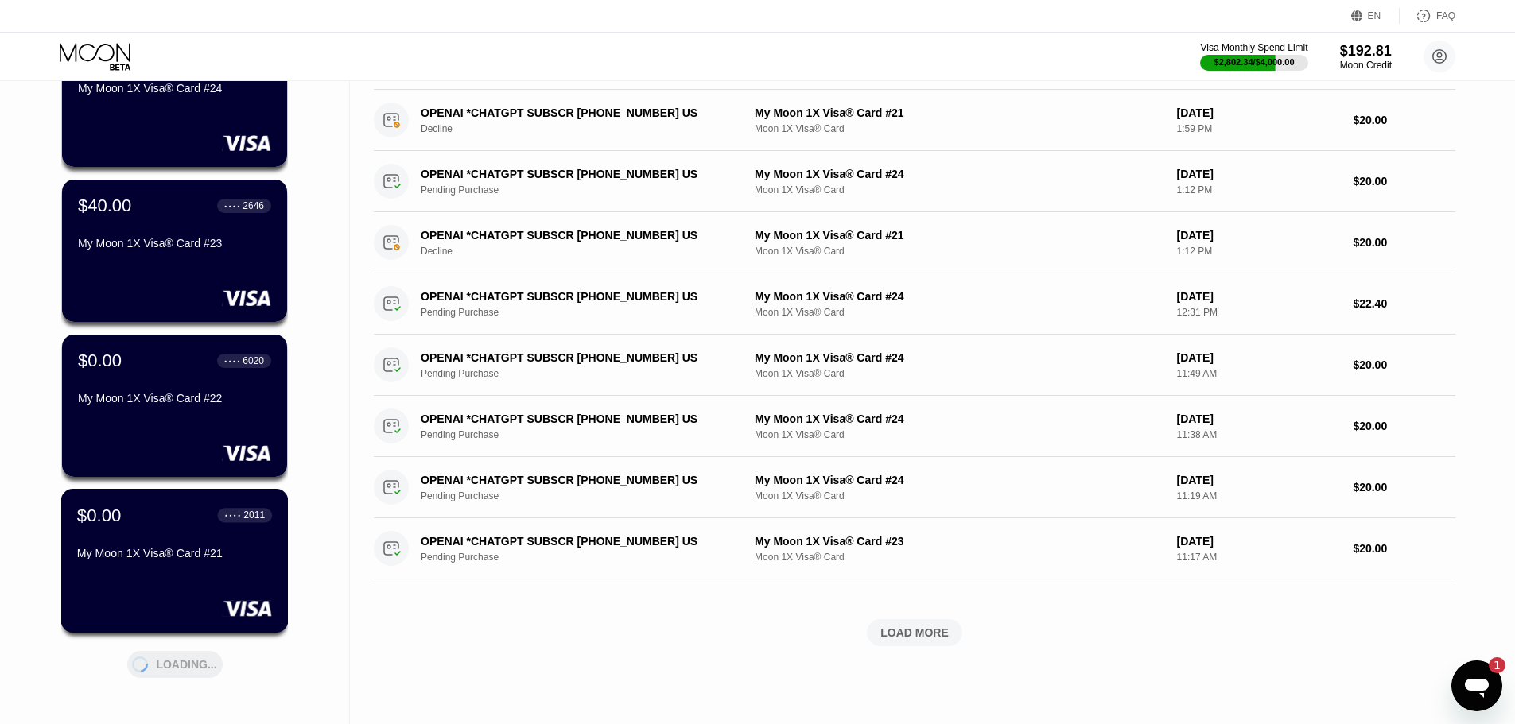
scroll to position [477, 0]
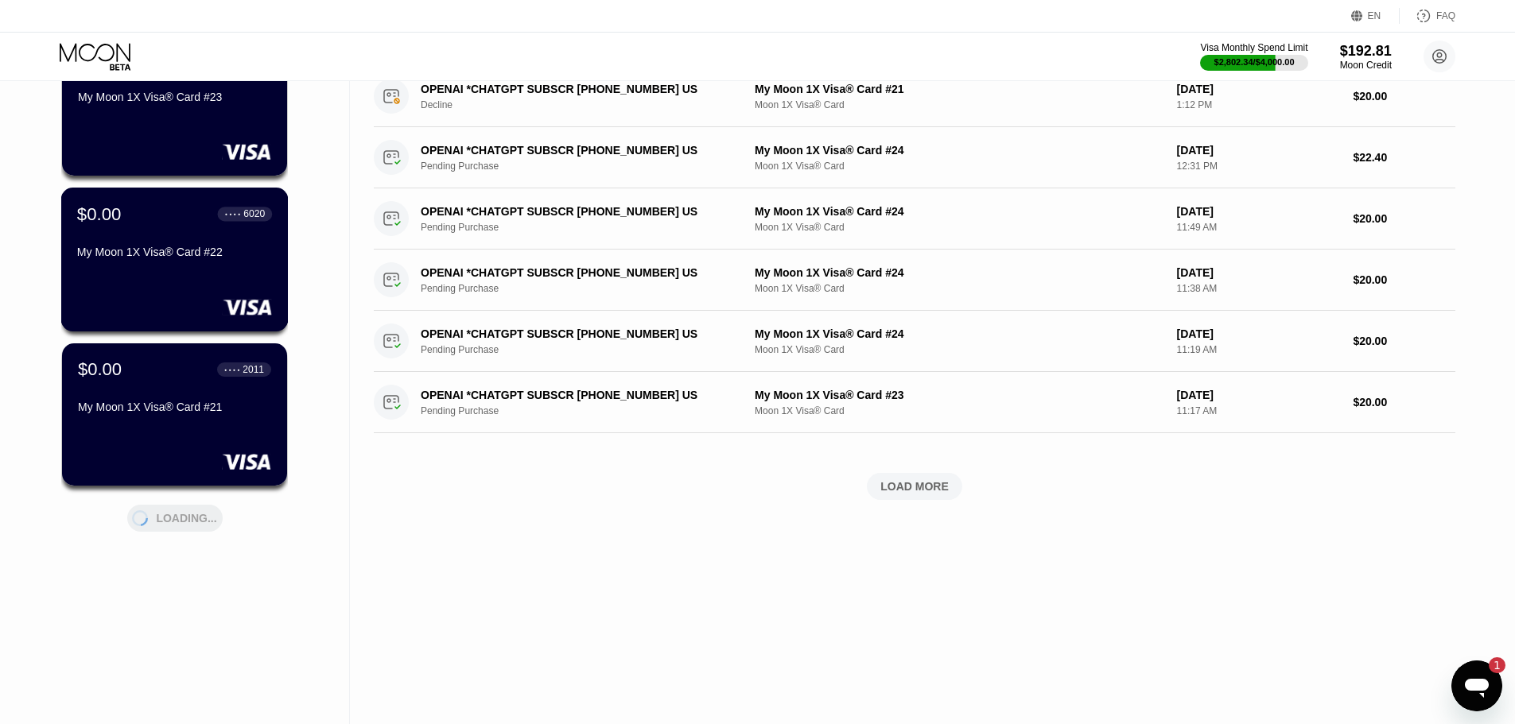
click at [237, 289] on div "$0.00 ● ● ● ● 6020 My Moon 1X Visa® Card #22" at bounding box center [174, 260] width 227 height 144
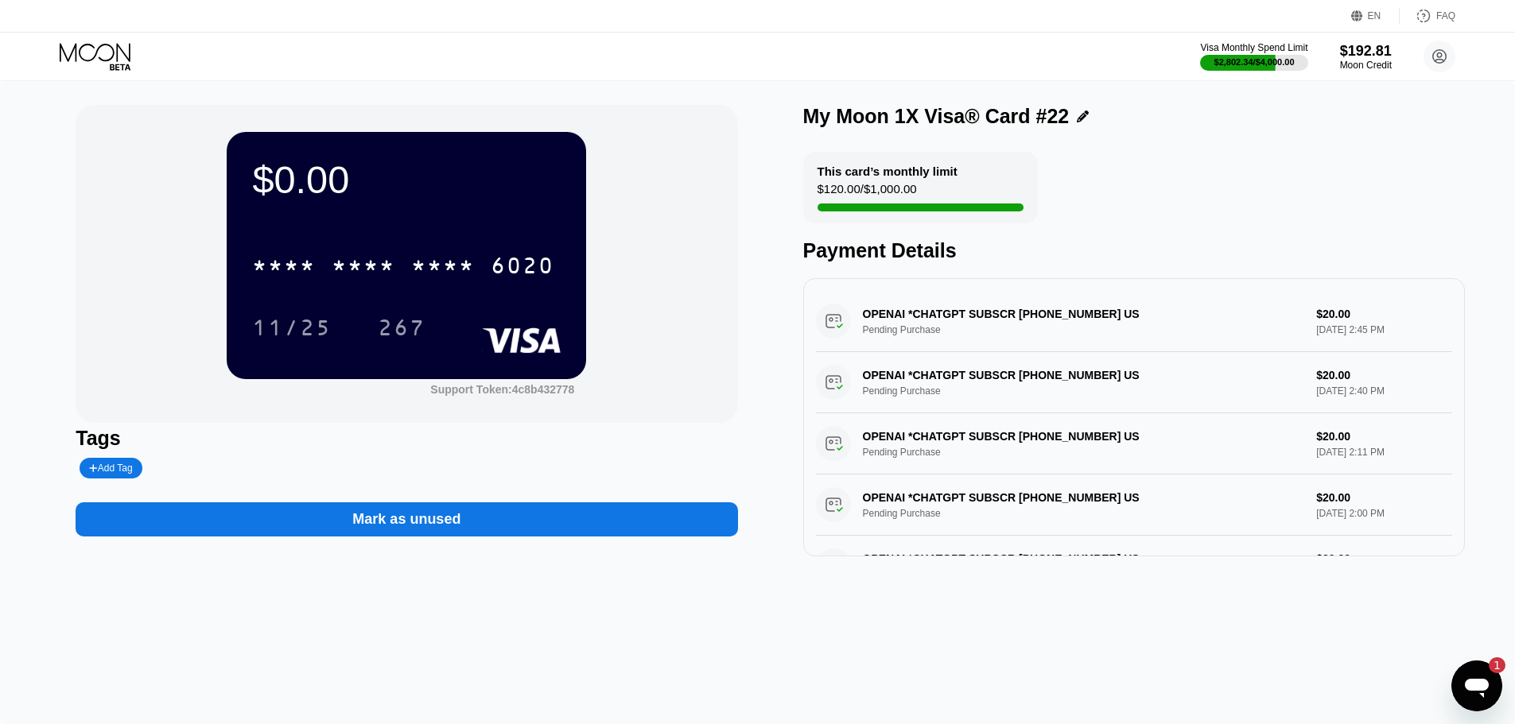
click at [115, 54] on icon at bounding box center [97, 57] width 74 height 28
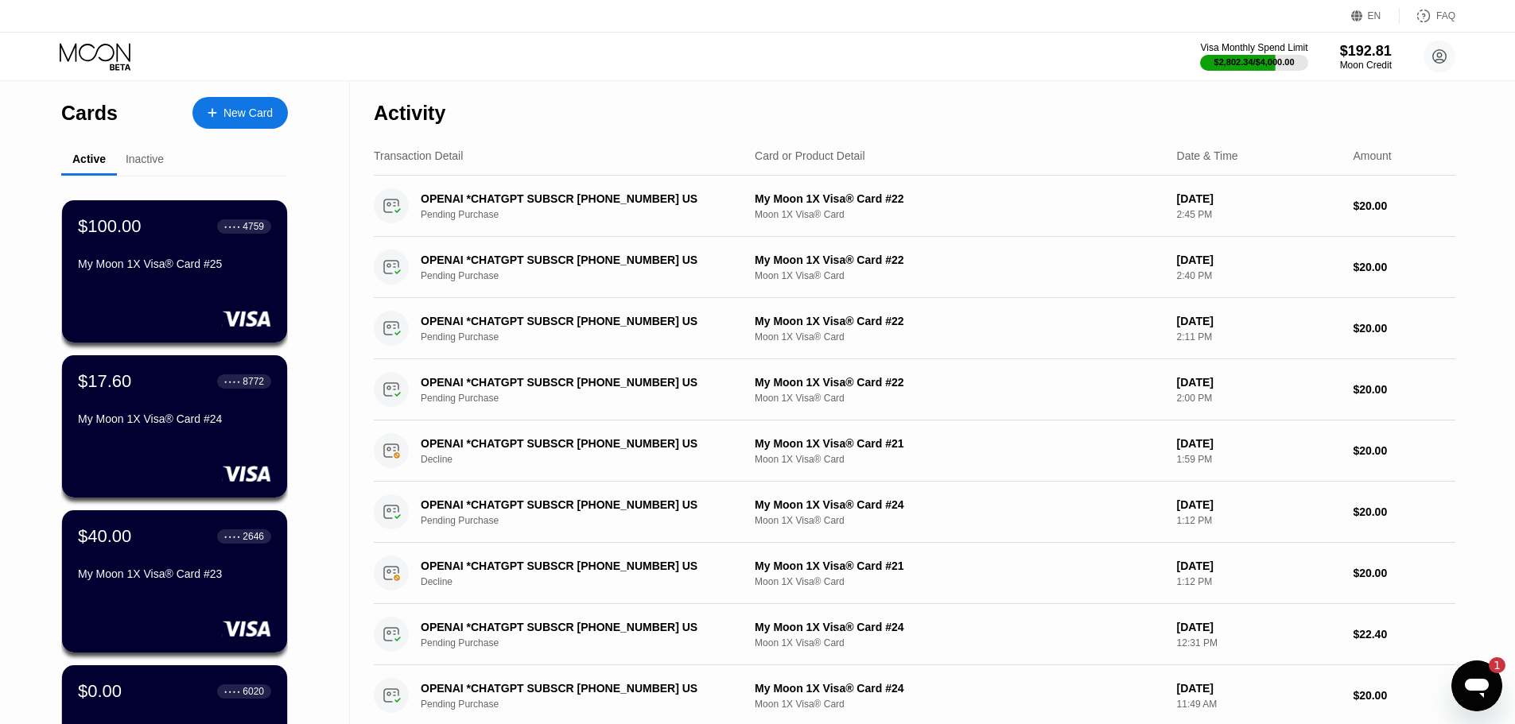
scroll to position [398, 0]
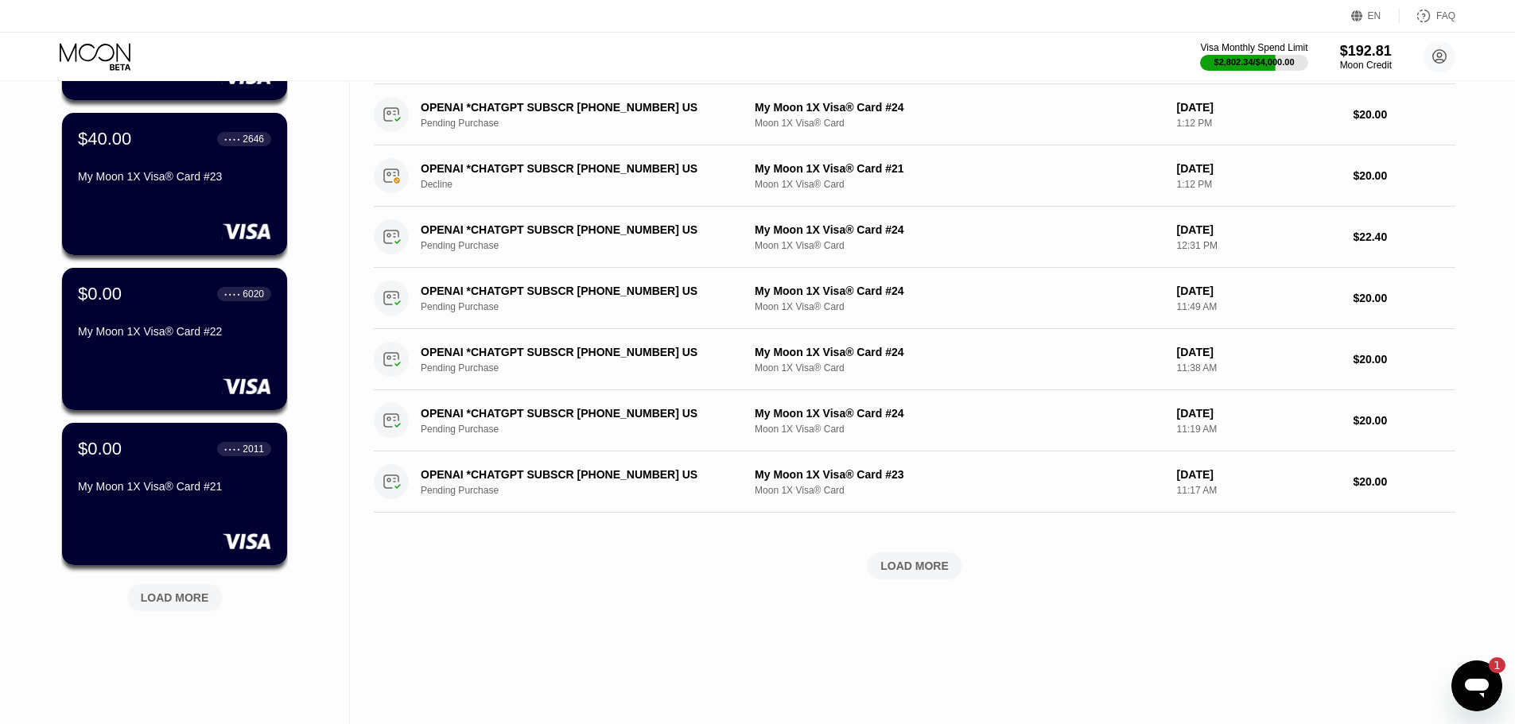
click at [200, 542] on div at bounding box center [174, 542] width 193 height 16
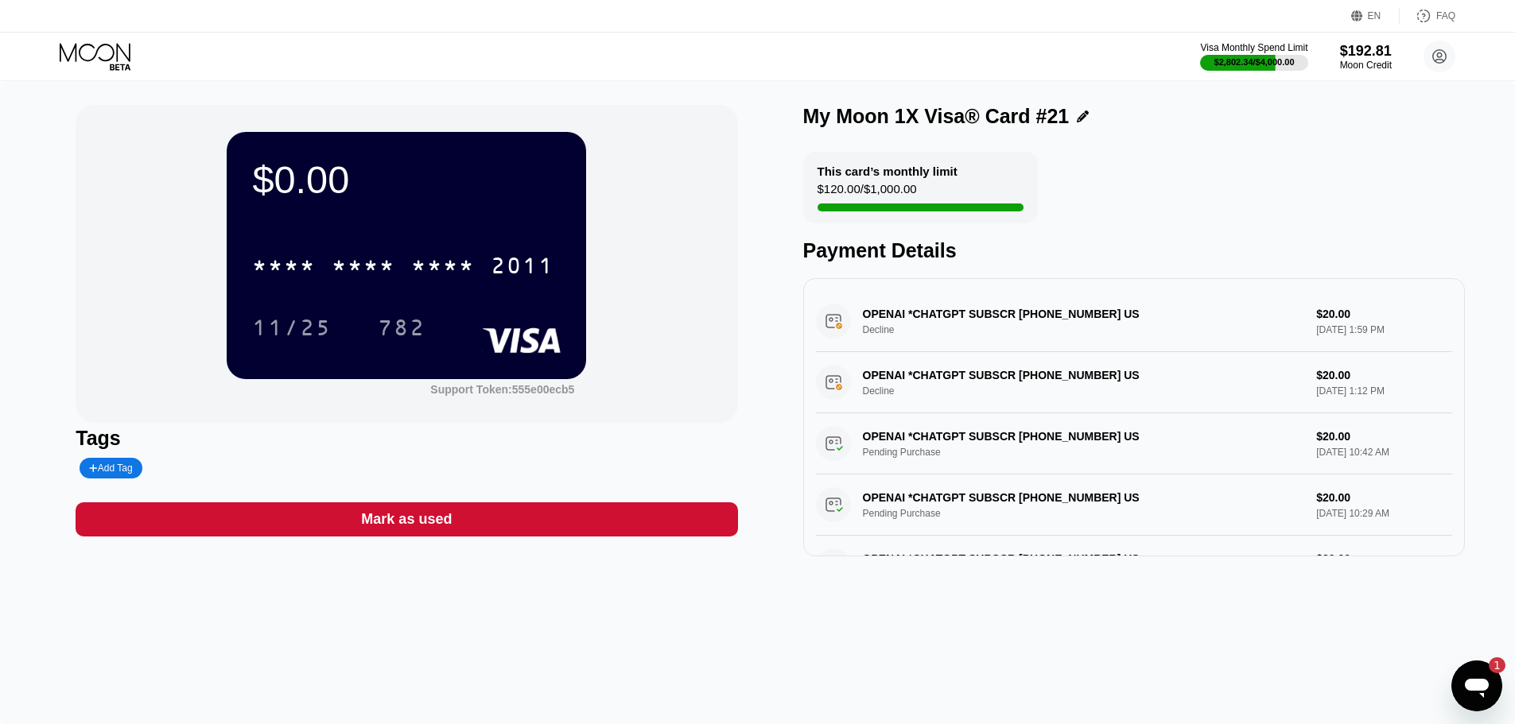
click at [379, 516] on div "Mark as used" at bounding box center [406, 520] width 91 height 18
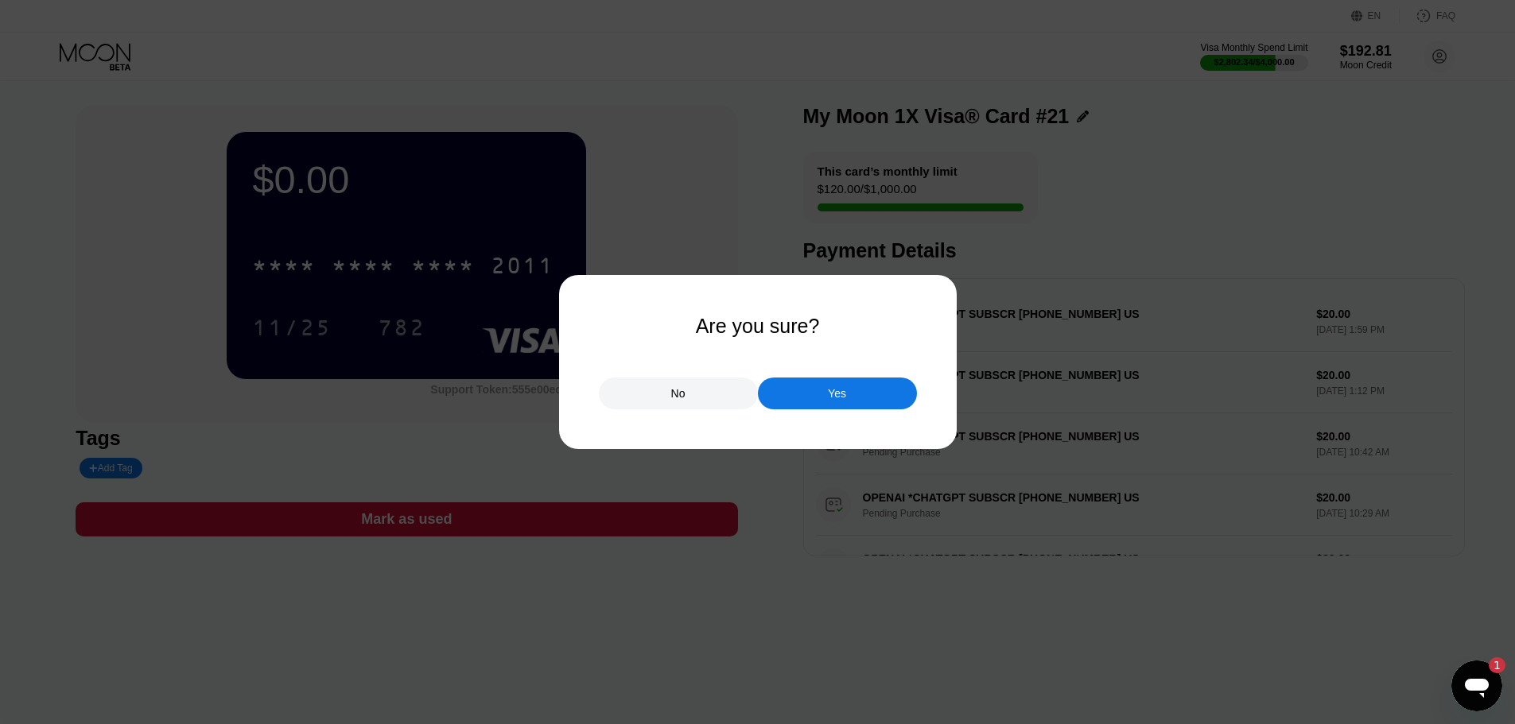
click at [833, 386] on div "Yes" at bounding box center [837, 394] width 159 height 32
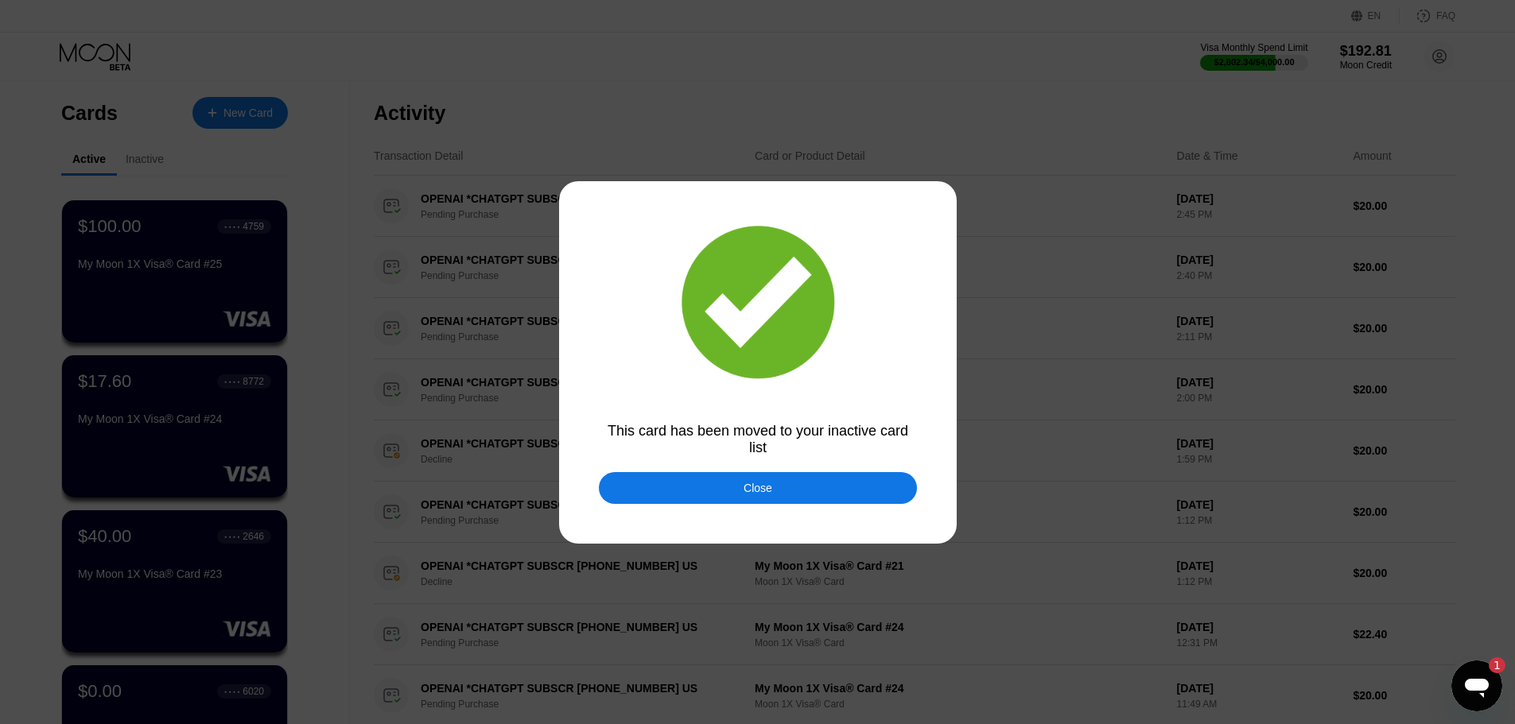
click at [129, 43] on div at bounding box center [763, 362] width 1527 height 724
click at [80, 45] on div at bounding box center [763, 362] width 1527 height 724
drag, startPoint x: 102, startPoint y: 59, endPoint x: 650, endPoint y: 433, distance: 663.7
click at [105, 73] on div at bounding box center [763, 362] width 1527 height 724
drag, startPoint x: 652, startPoint y: 434, endPoint x: 725, endPoint y: 514, distance: 108.1
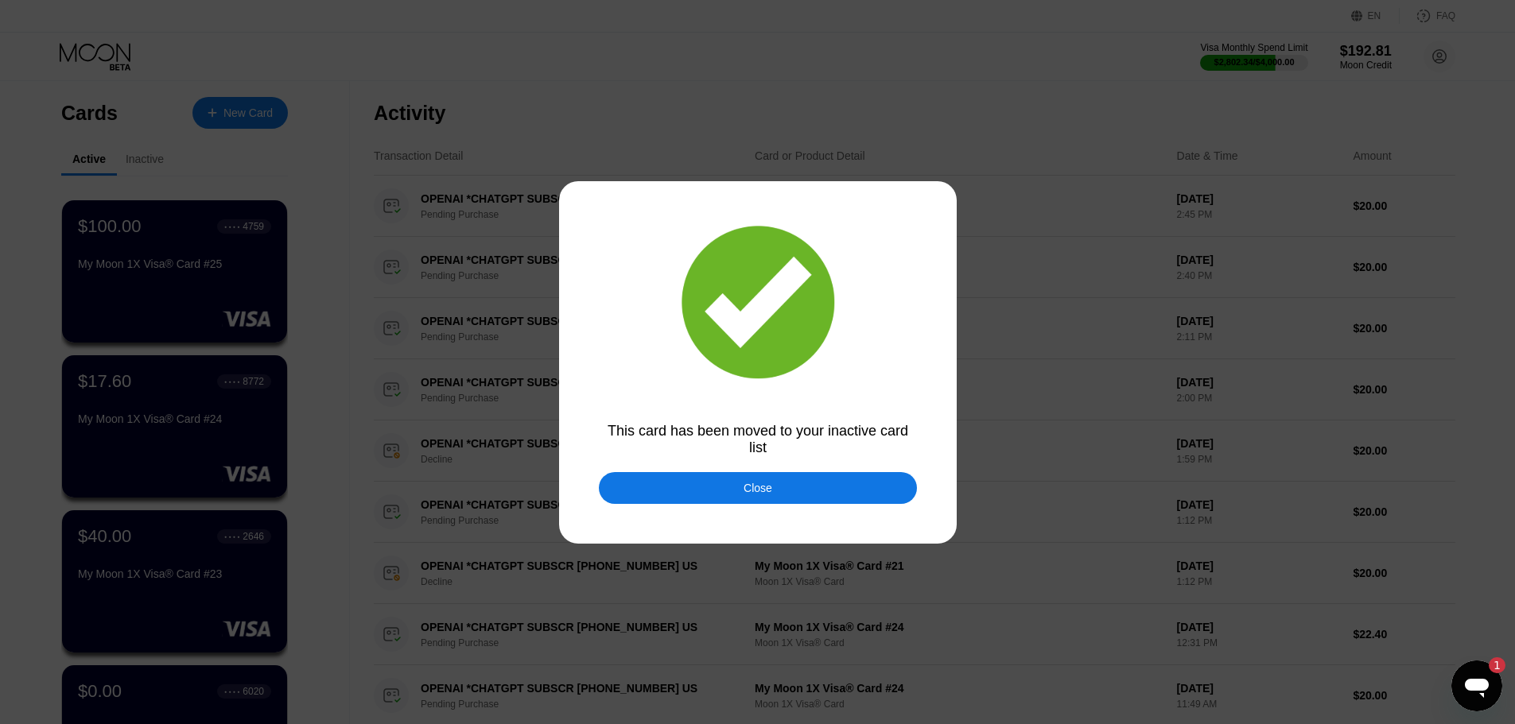
click at [676, 469] on div "This card has been moved to your inactive card list Close" at bounding box center [757, 362] width 1515 height 724
click at [725, 514] on div at bounding box center [763, 362] width 1527 height 724
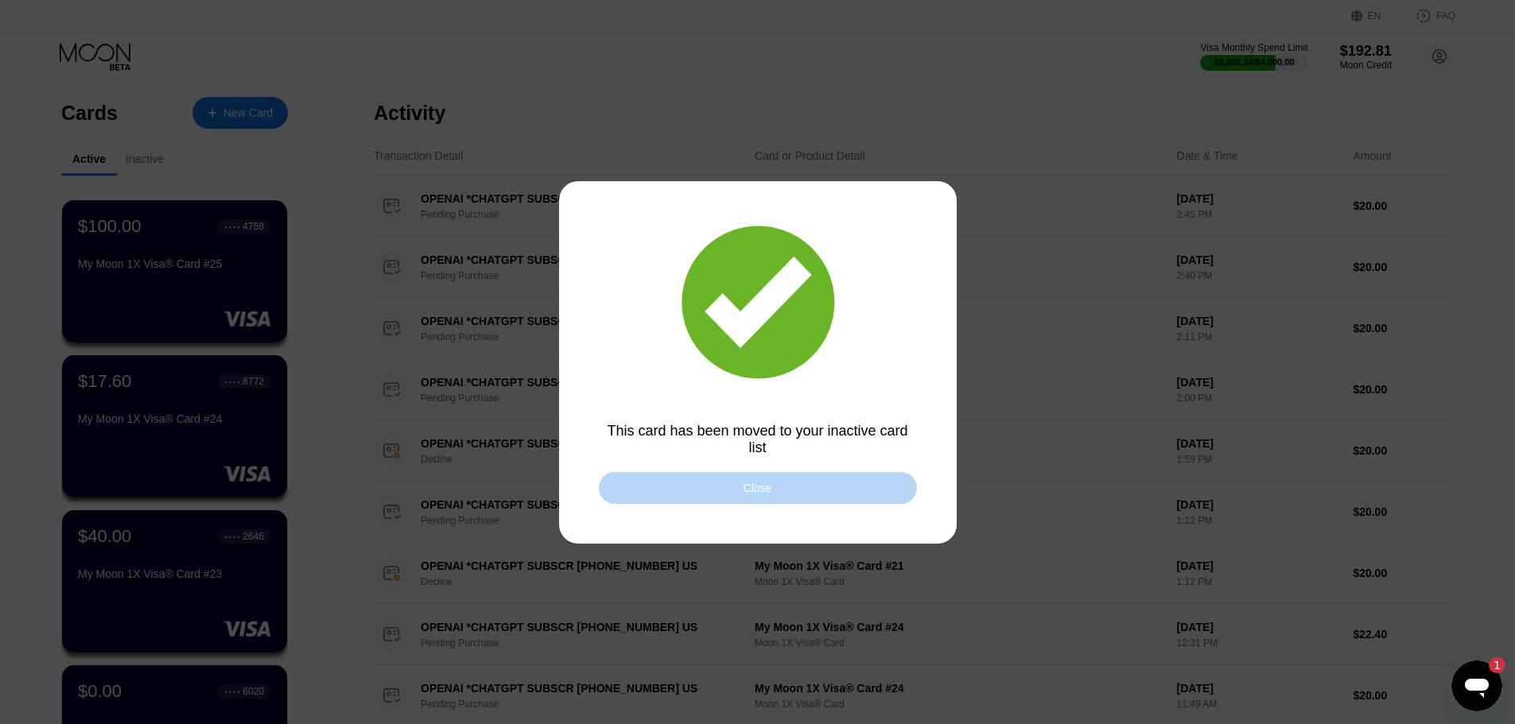
click at [716, 495] on div "Close" at bounding box center [758, 488] width 318 height 32
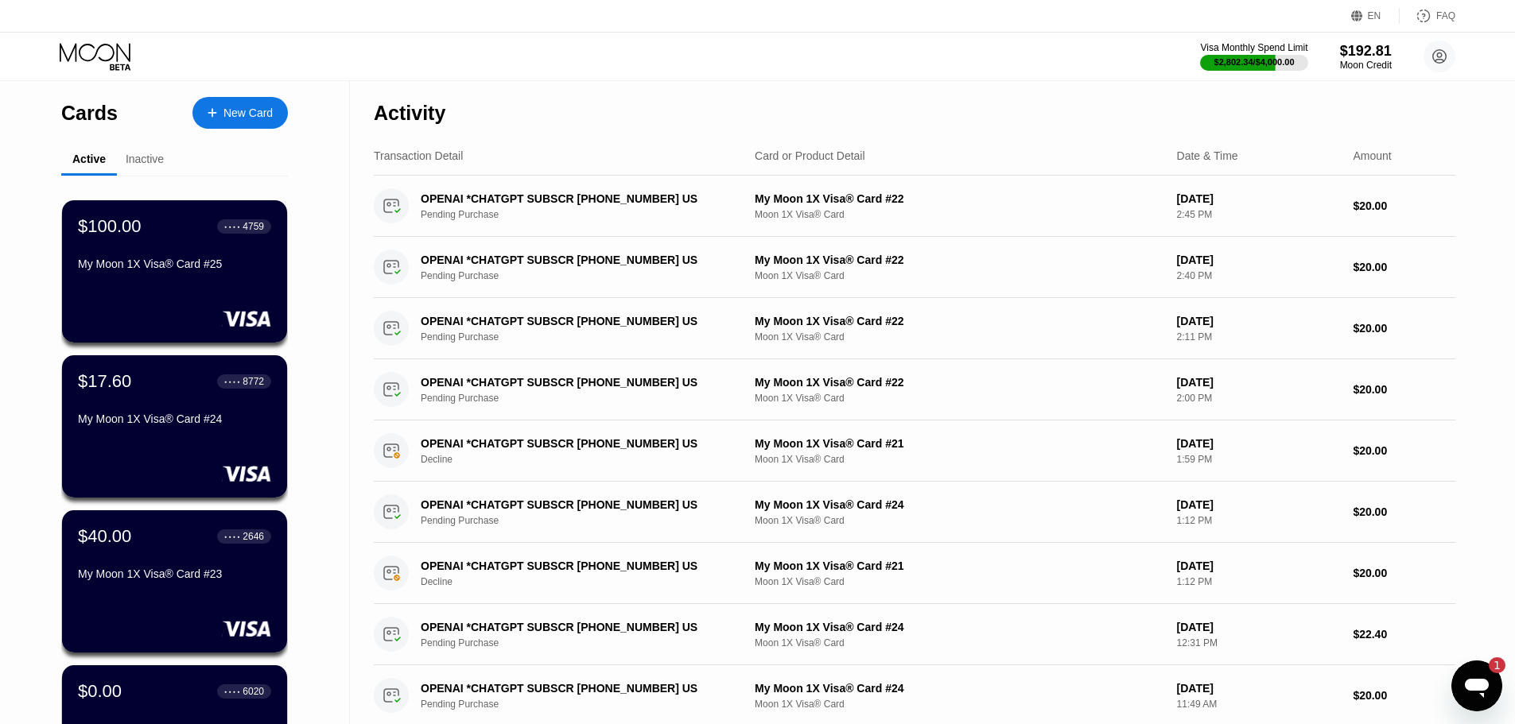
click at [161, 432] on div "My Moon 1X Visa® Card #24" at bounding box center [174, 422] width 193 height 19
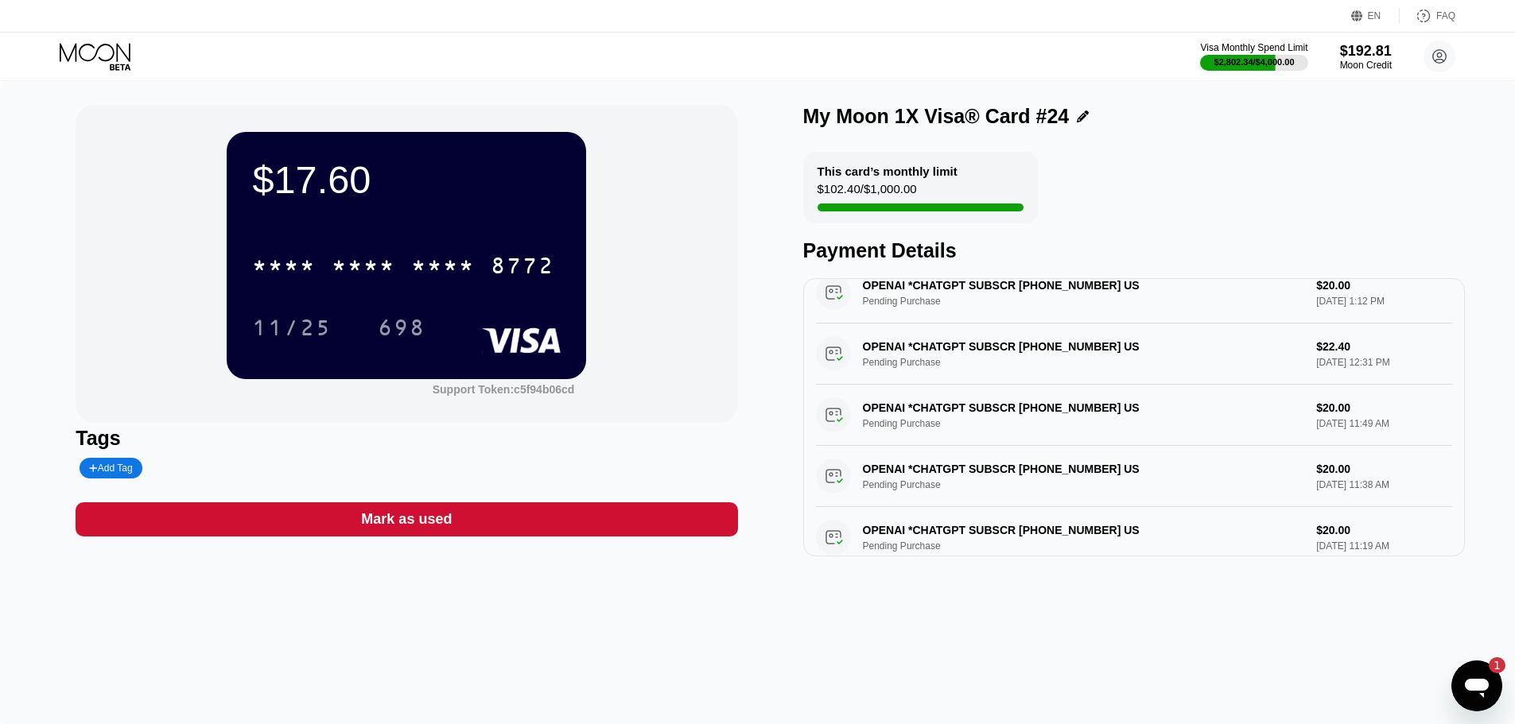
scroll to position [126, 0]
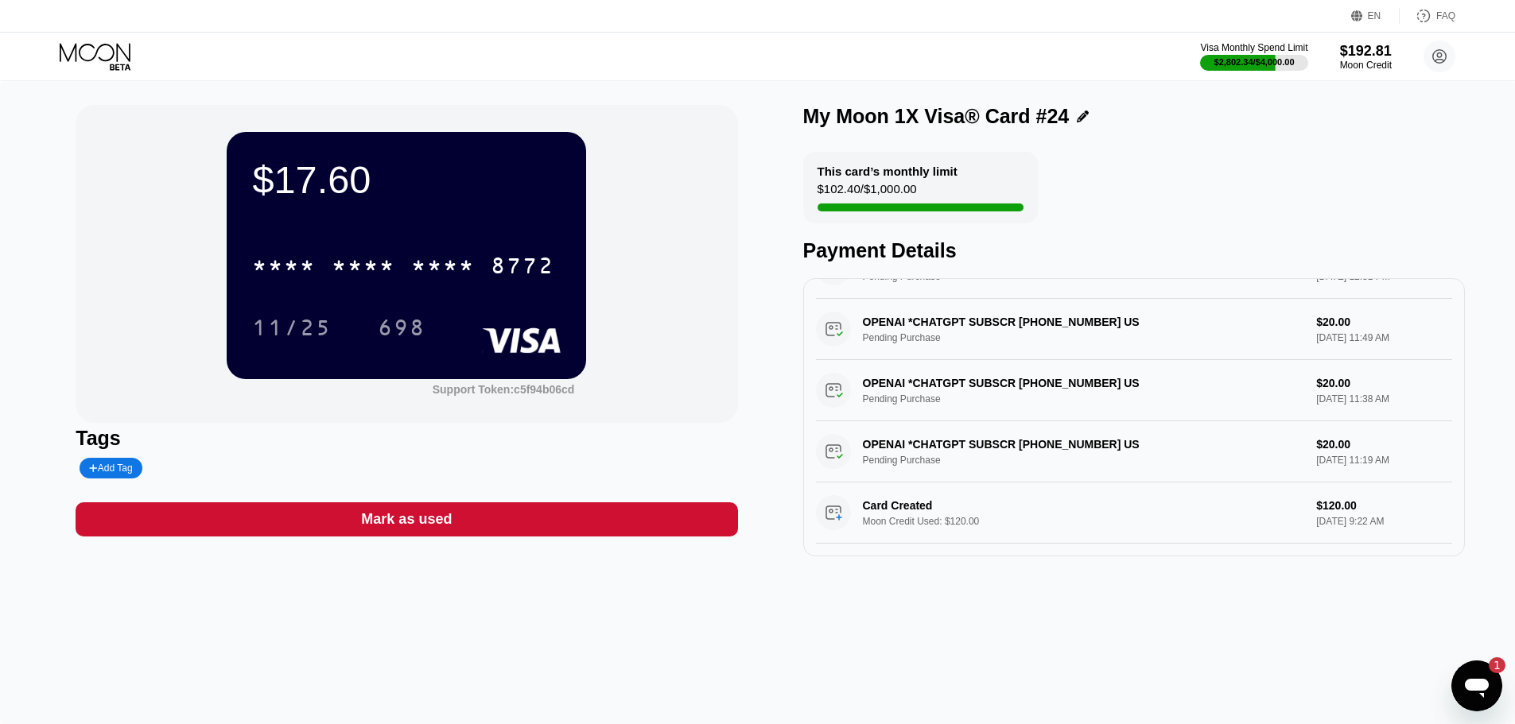
click at [96, 61] on icon at bounding box center [97, 57] width 74 height 28
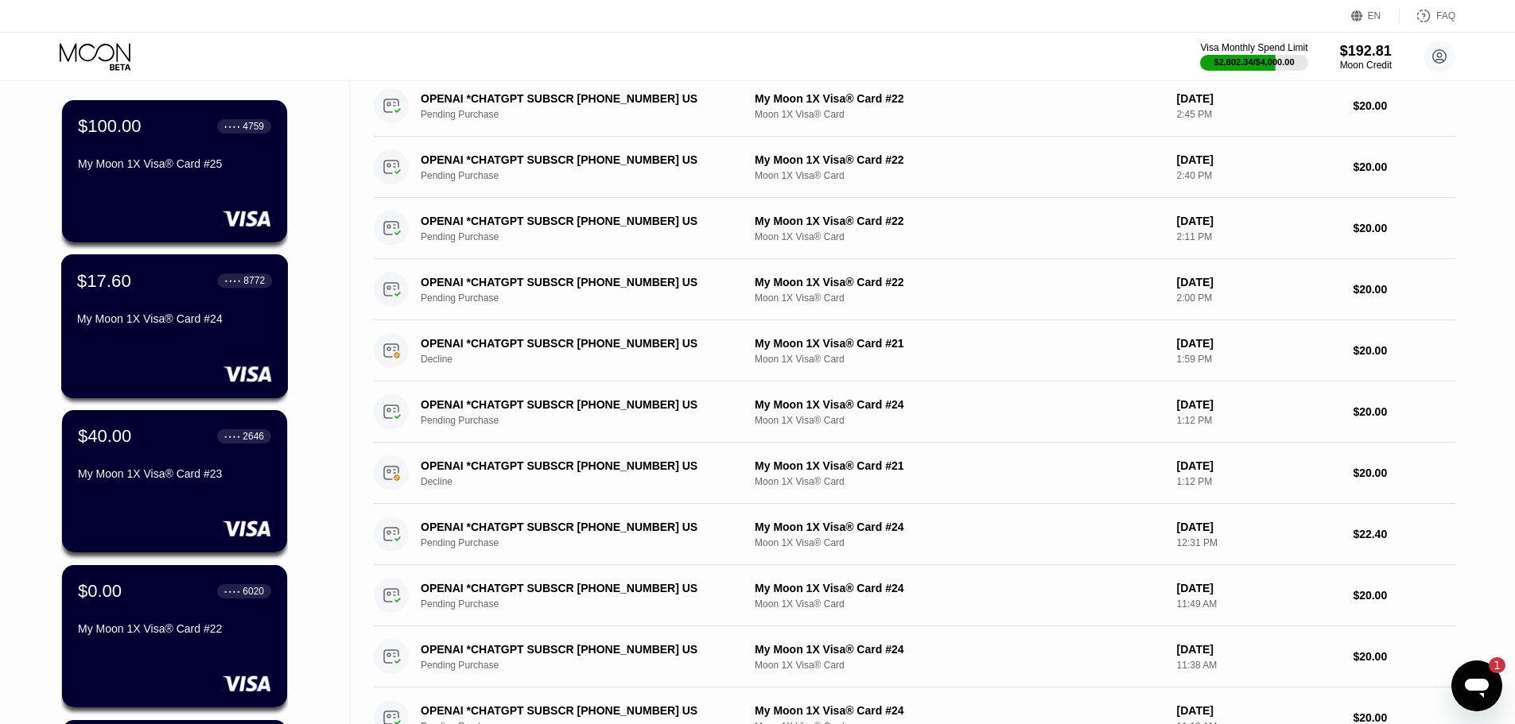
scroll to position [318, 0]
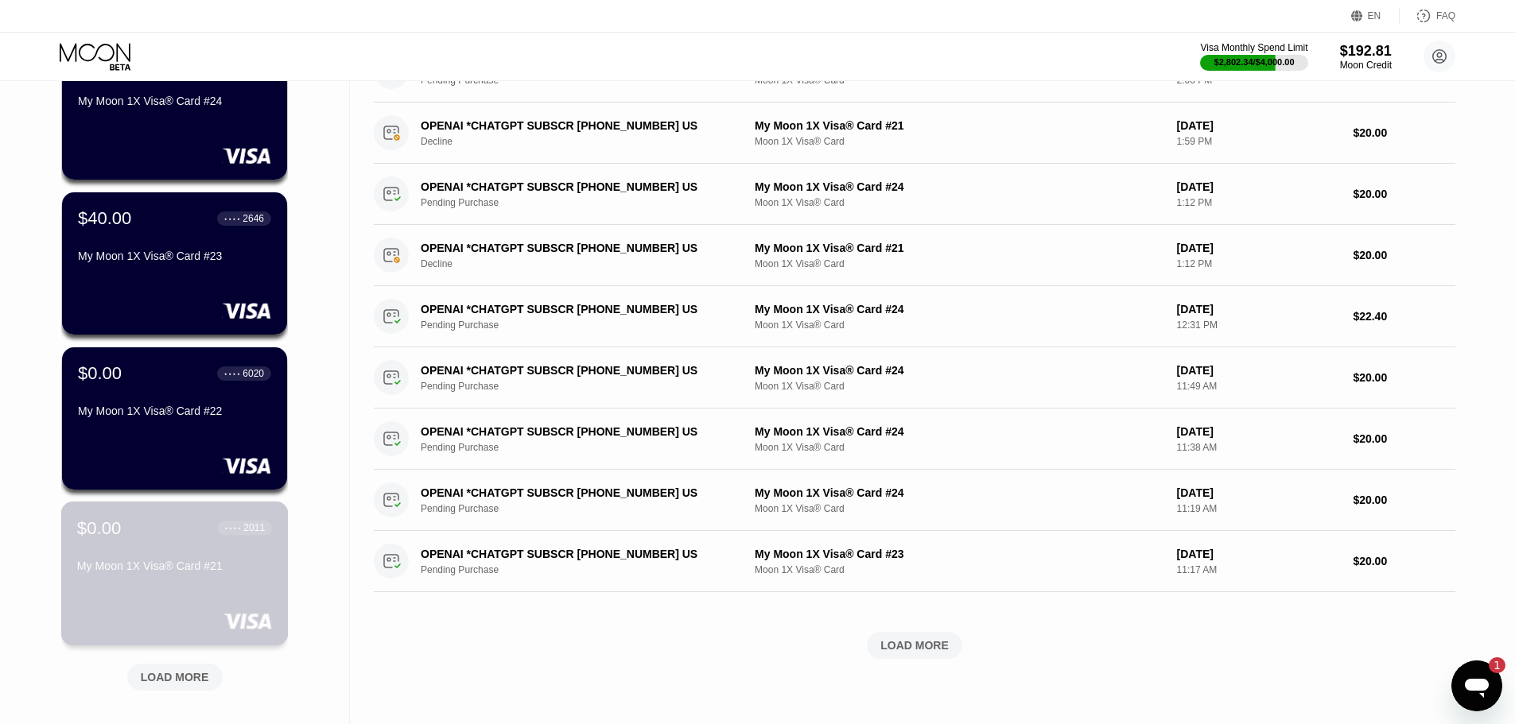
click at [157, 555] on div "$0.00 ● ● ● ● 2011 My Moon 1X Visa® Card #21" at bounding box center [174, 548] width 195 height 61
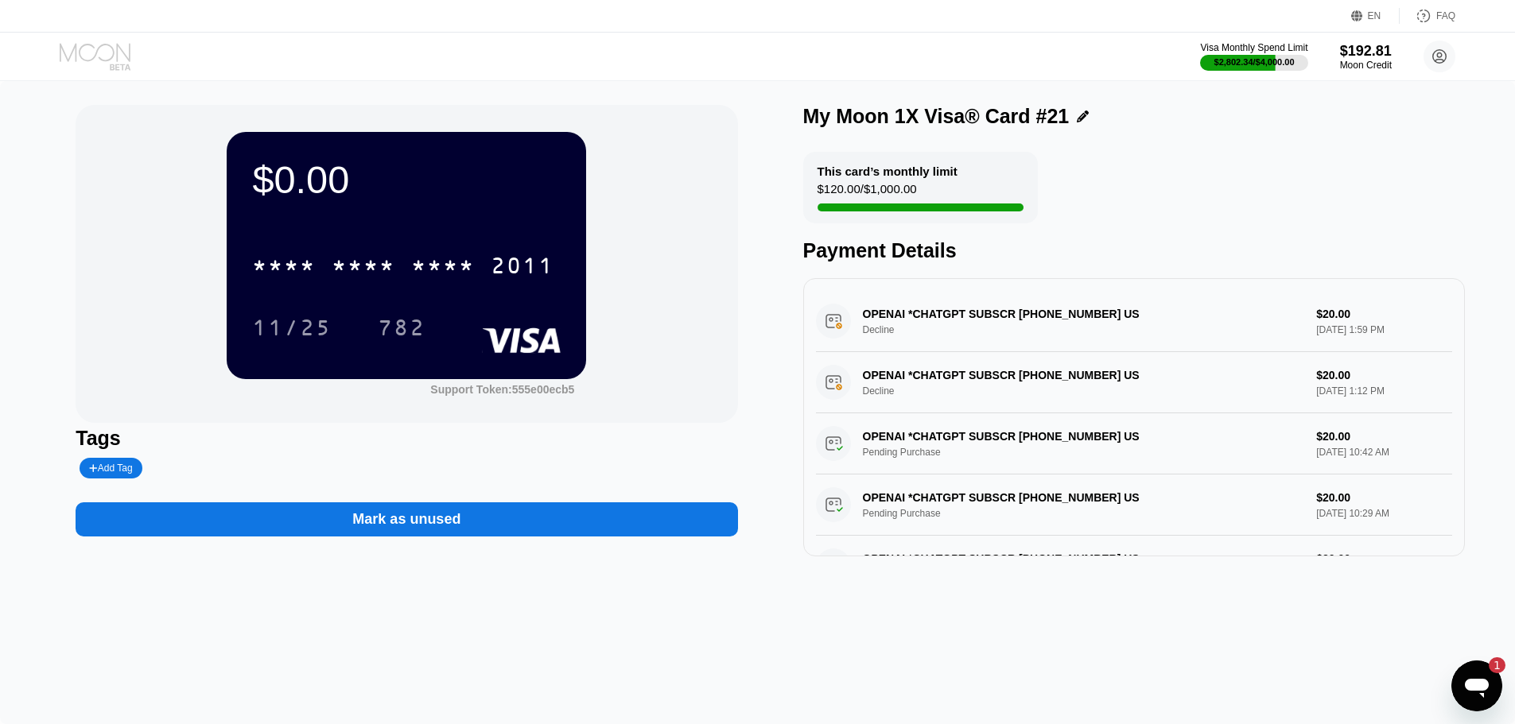
click at [125, 57] on icon at bounding box center [97, 57] width 74 height 28
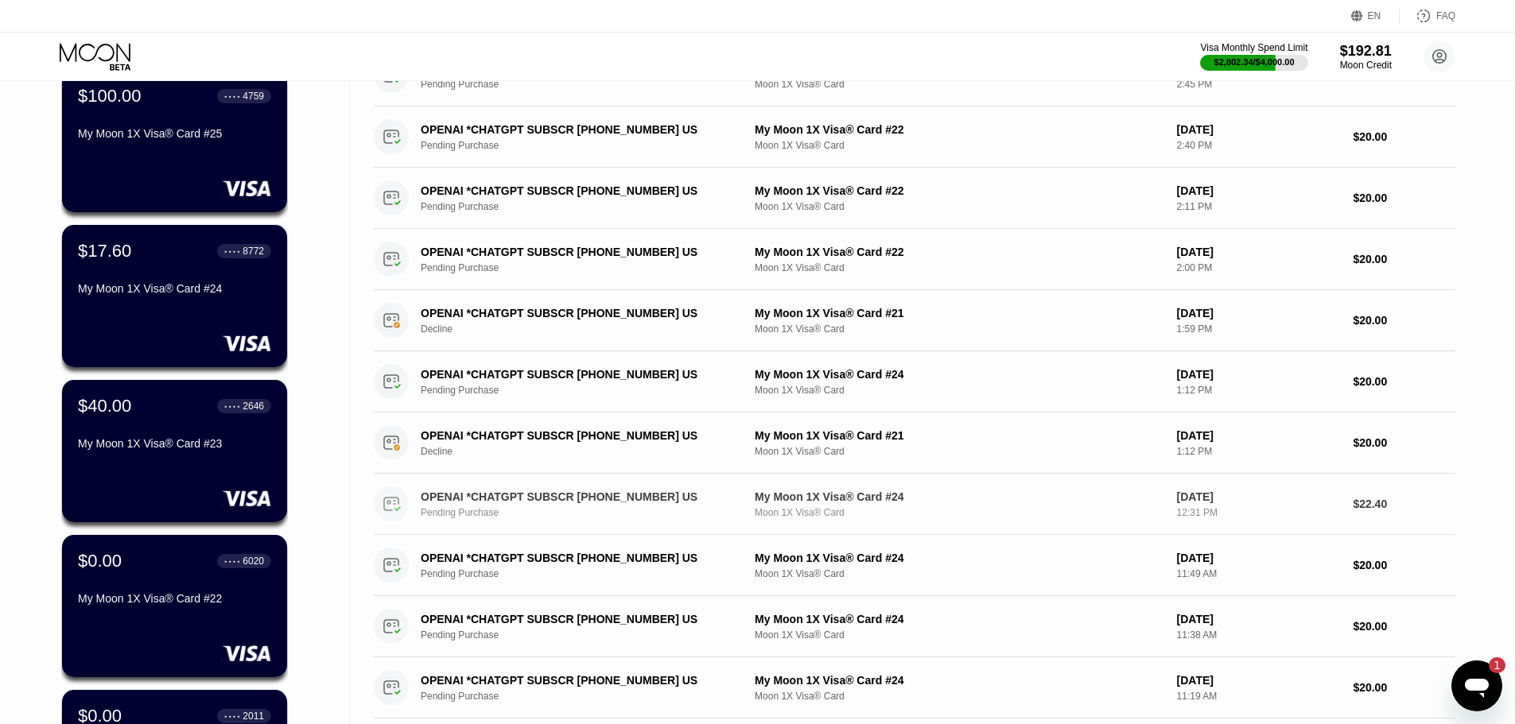
scroll to position [398, 0]
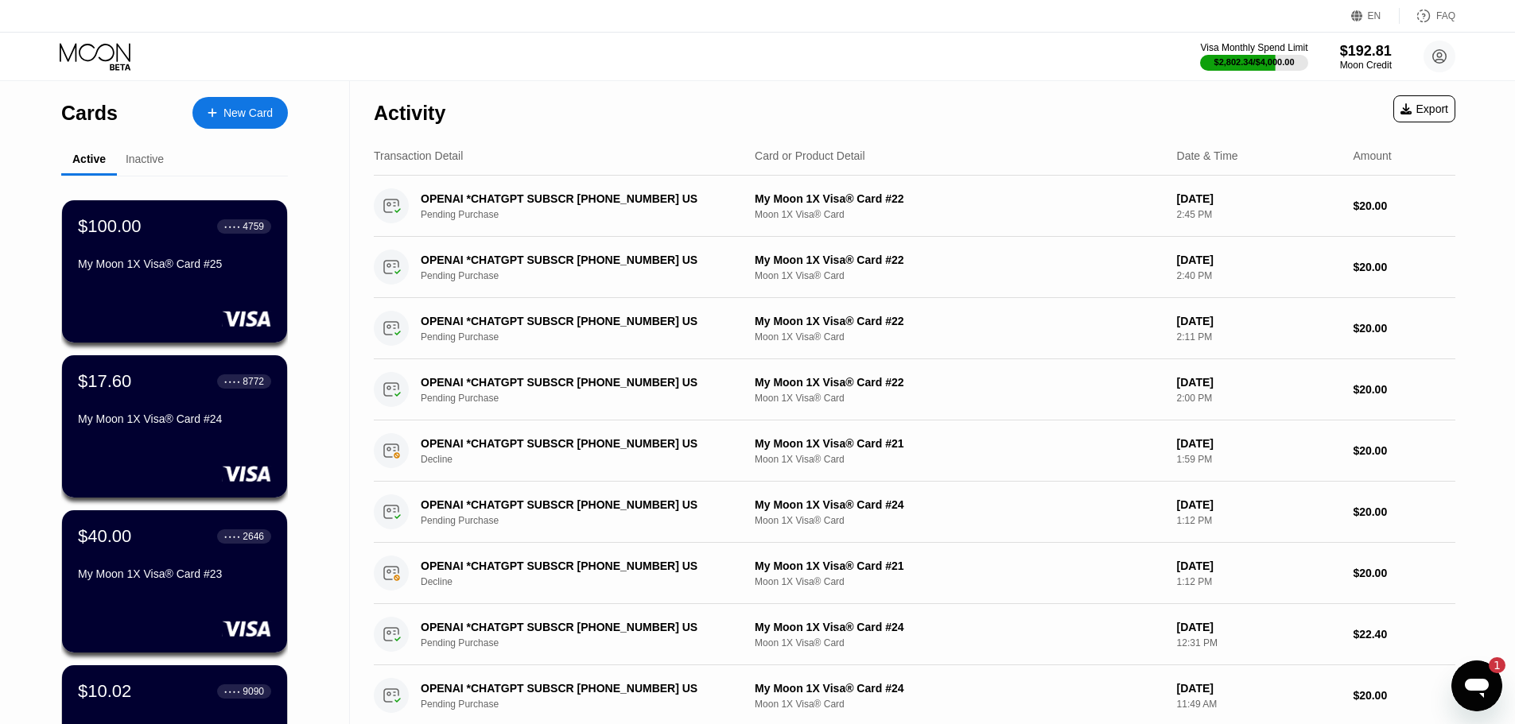
click at [66, 81] on div "Cards New Card" at bounding box center [174, 109] width 227 height 56
click at [103, 60] on icon at bounding box center [95, 52] width 71 height 18
